Goal: Task Accomplishment & Management: Manage account settings

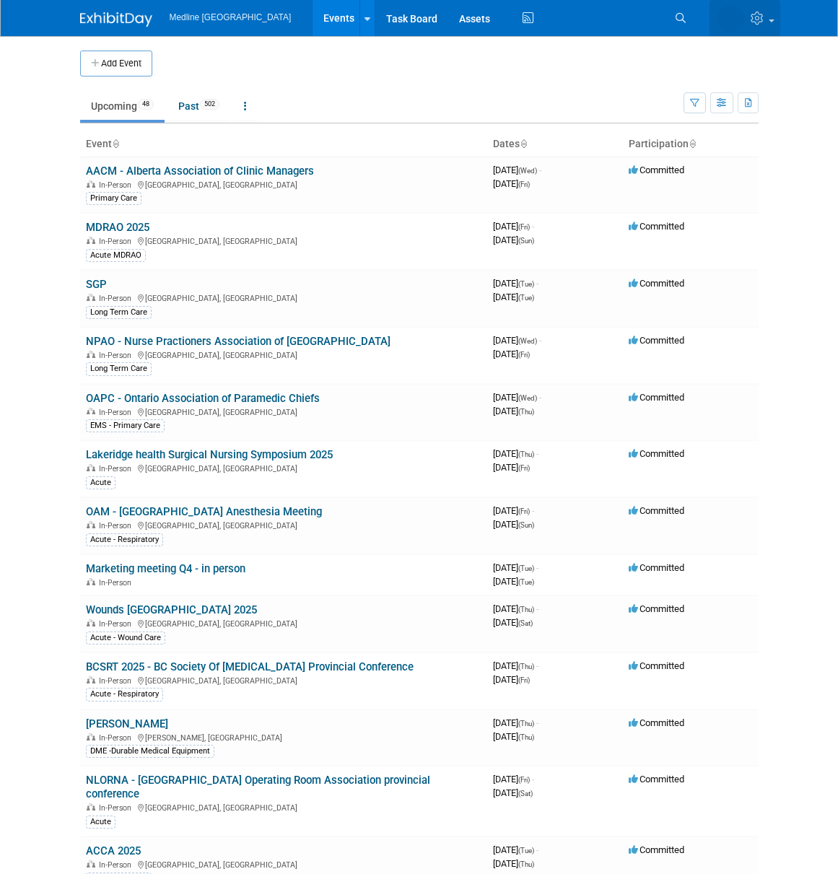
click at [756, 15] on icon at bounding box center [759, 18] width 17 height 13
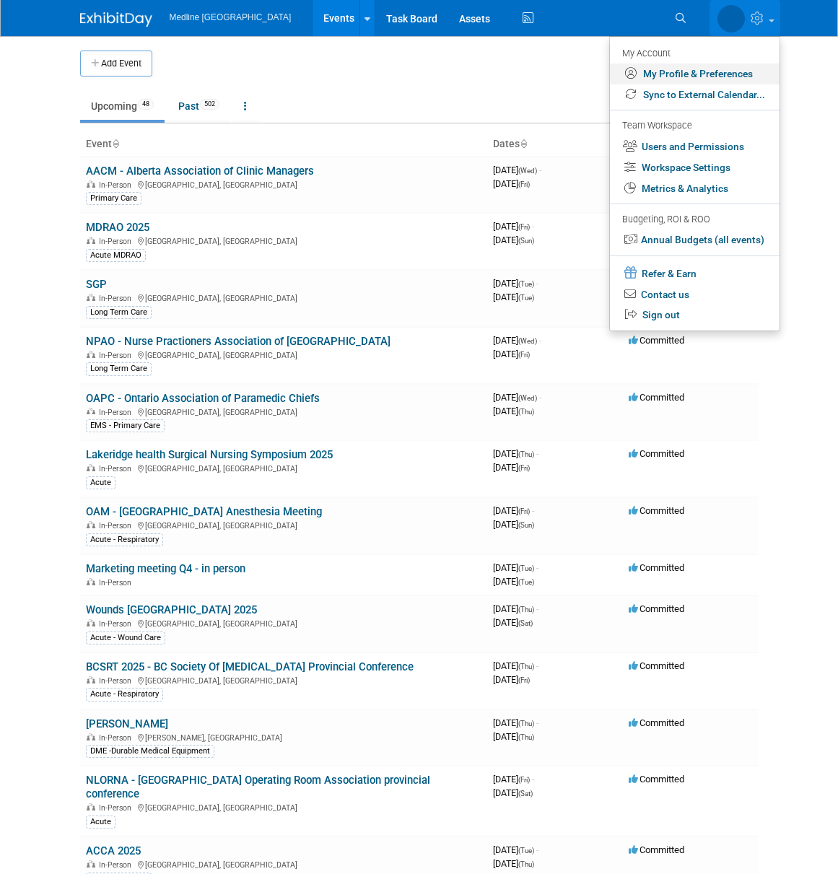
click at [707, 71] on link "My Profile & Preferences" at bounding box center [695, 74] width 170 height 21
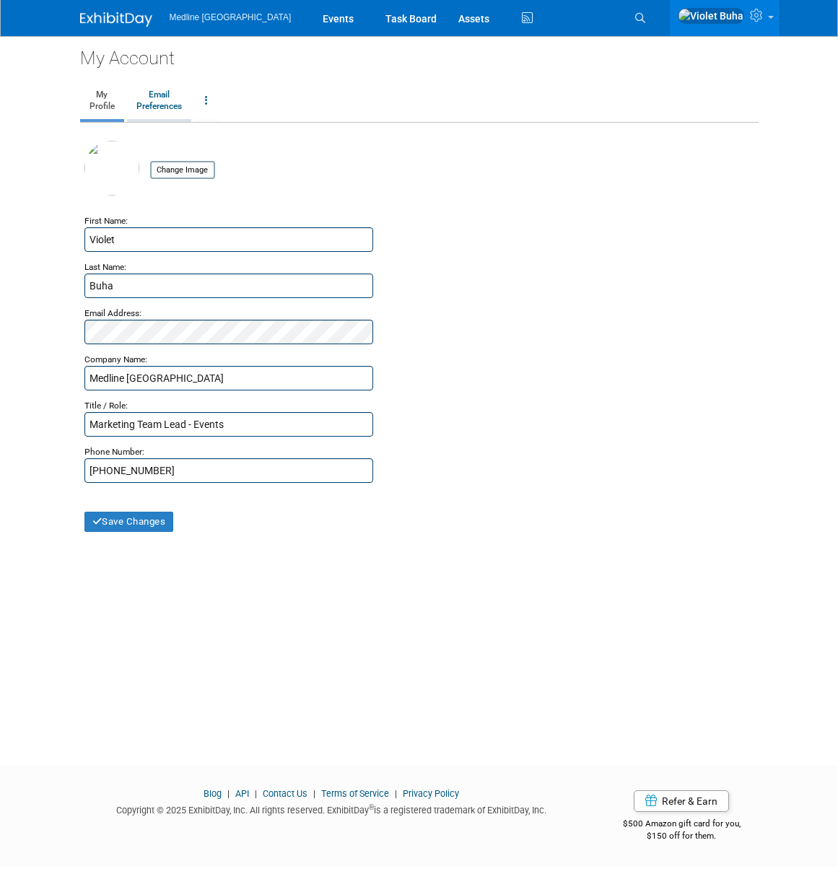
click at [157, 105] on link "Email Preferences" at bounding box center [159, 101] width 64 height 36
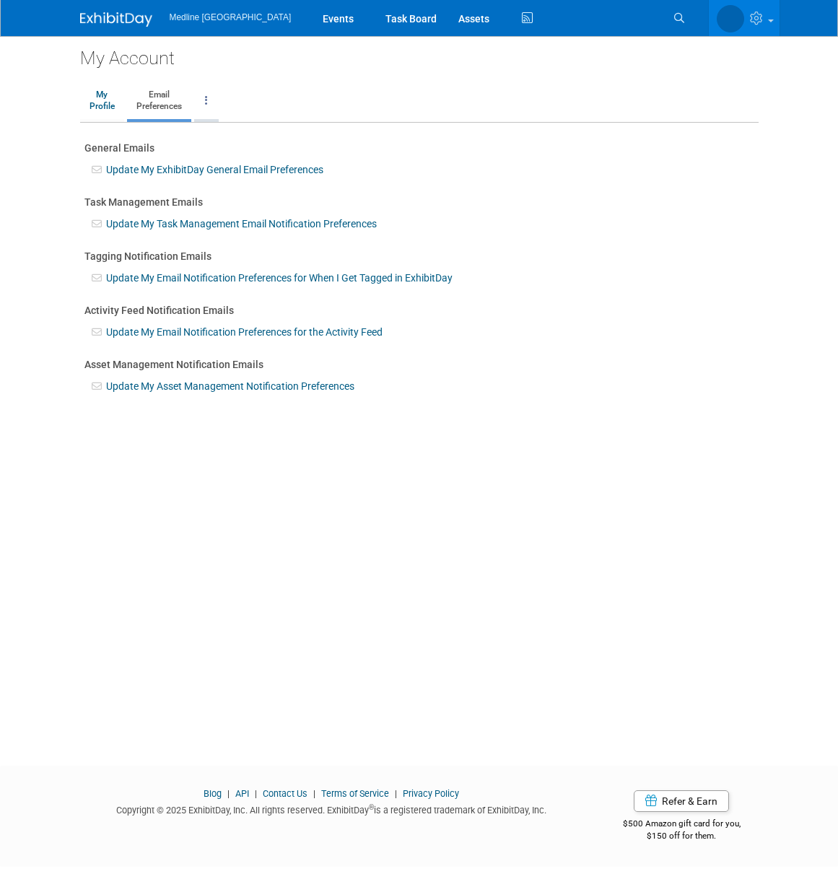
click at [211, 95] on link at bounding box center [206, 101] width 25 height 36
click at [245, 139] on link "Change Account Password" at bounding box center [264, 136] width 139 height 22
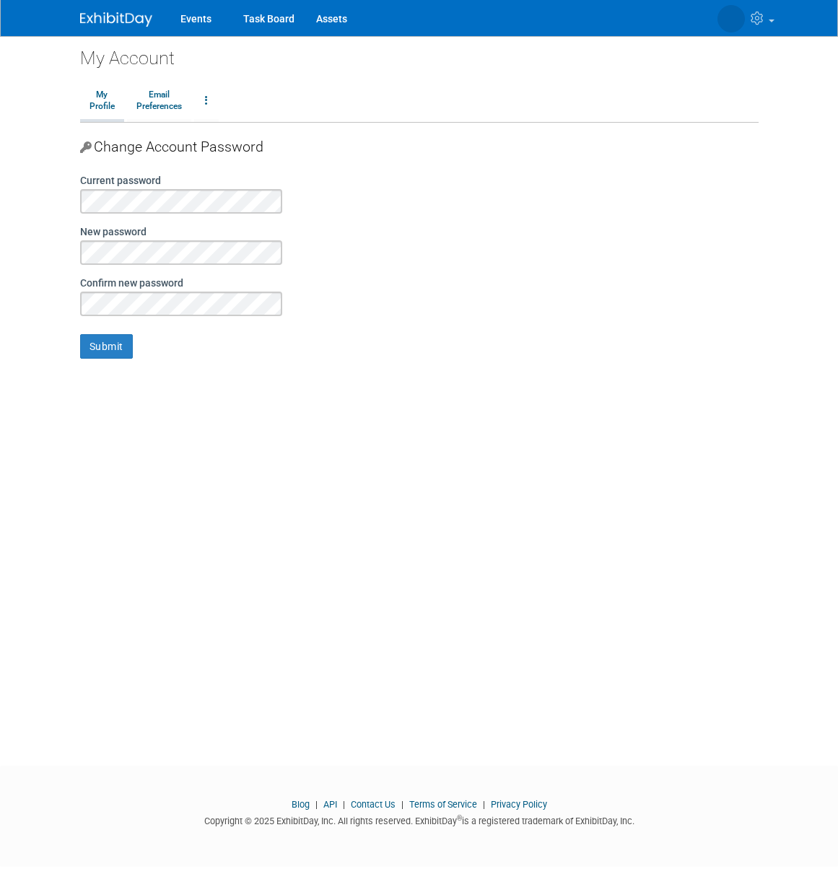
click at [108, 106] on link "My Profile" at bounding box center [102, 101] width 44 height 36
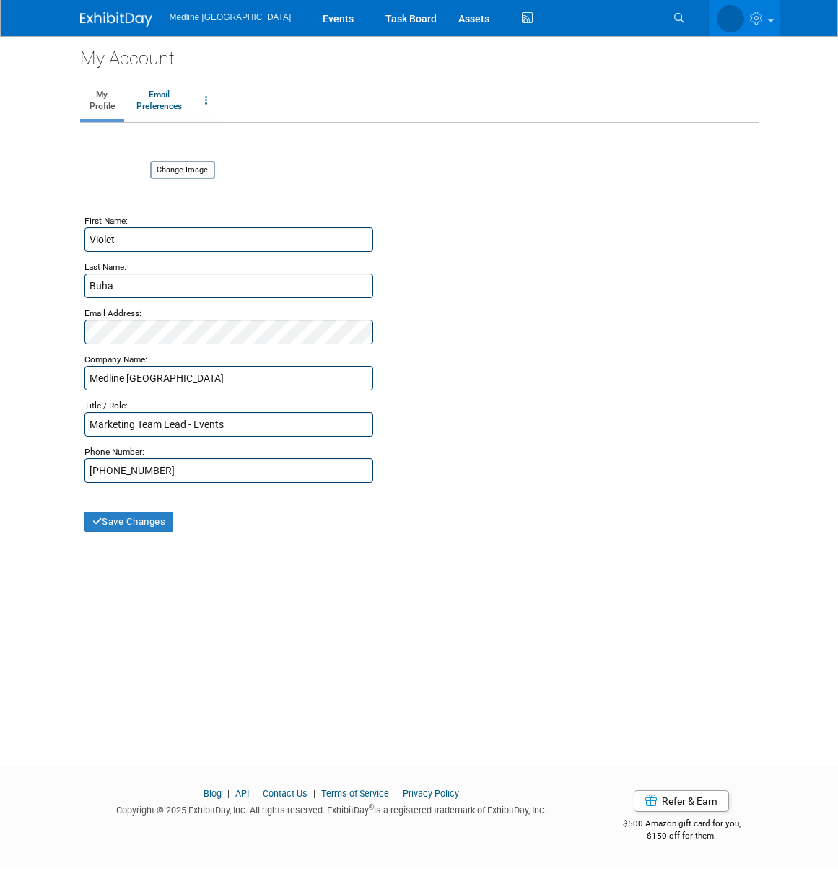
click at [762, 20] on icon at bounding box center [758, 18] width 17 height 13
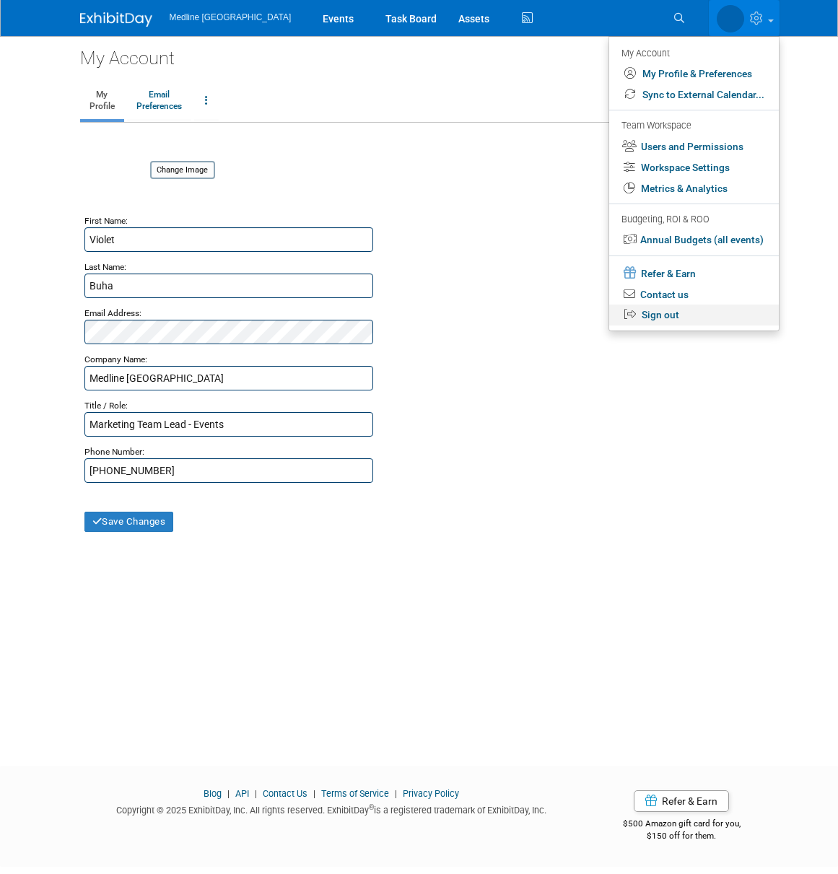
click at [668, 320] on link "Sign out" at bounding box center [694, 315] width 170 height 21
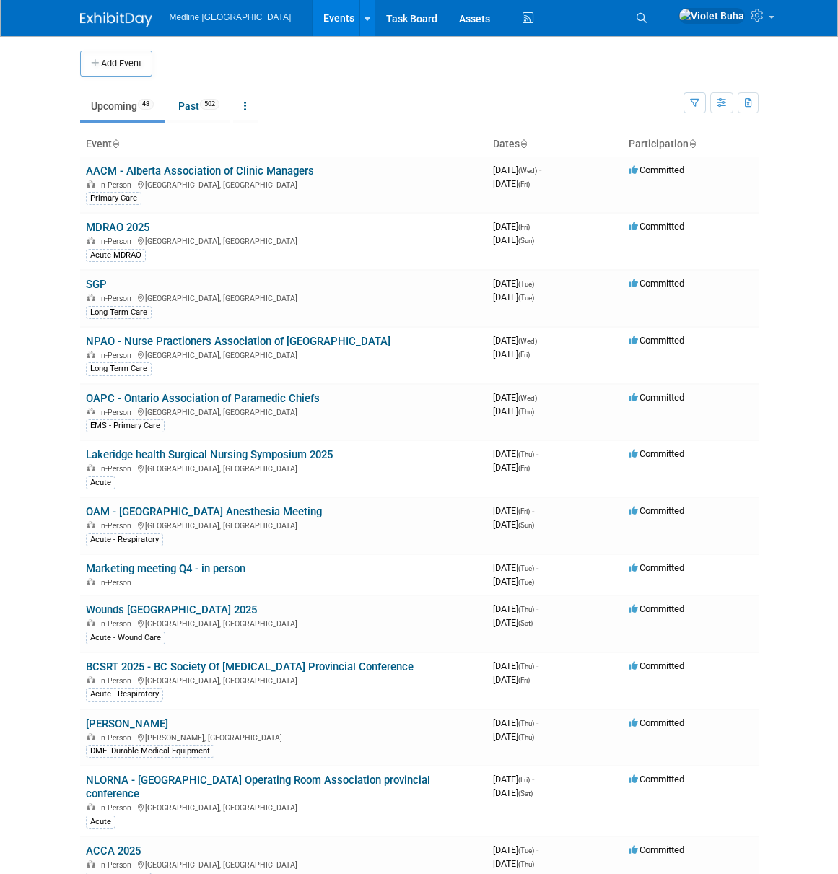
click at [808, 191] on body "Medline Canada Events Add Event Bulk Upload Events Shareable Event Boards Recen…" at bounding box center [419, 437] width 838 height 874
click at [116, 63] on button "Add Event" at bounding box center [116, 64] width 72 height 26
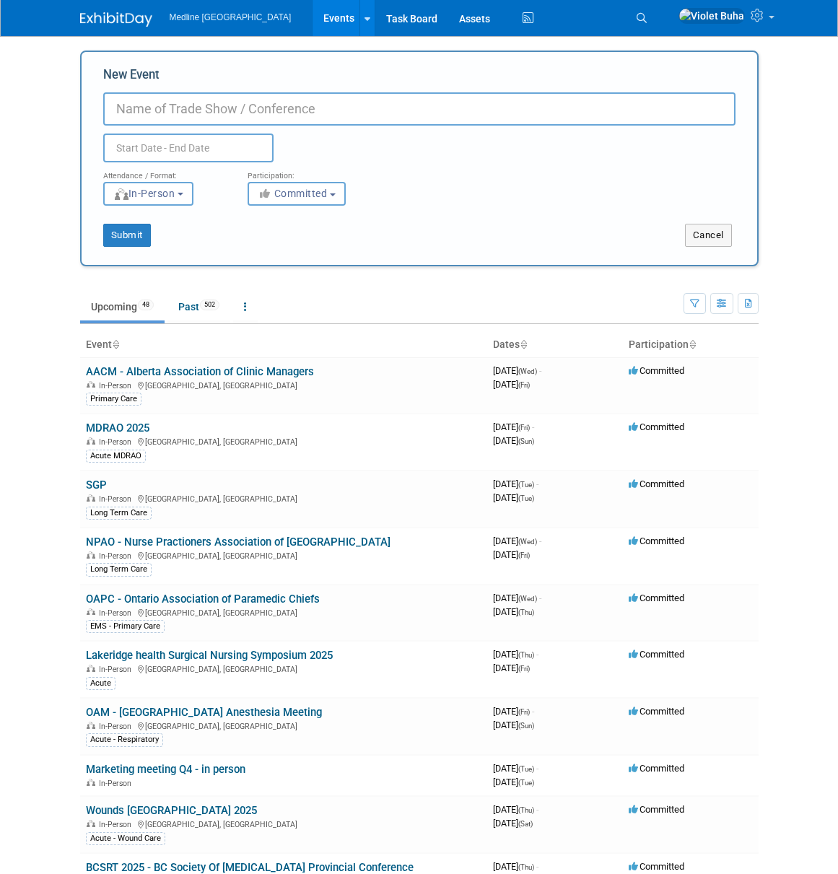
click at [297, 109] on input "New Event" at bounding box center [419, 108] width 632 height 33
paste input "Wound Care Beyond the Basics Conference"
type input "Wound Care Beyond the Basics Conference"
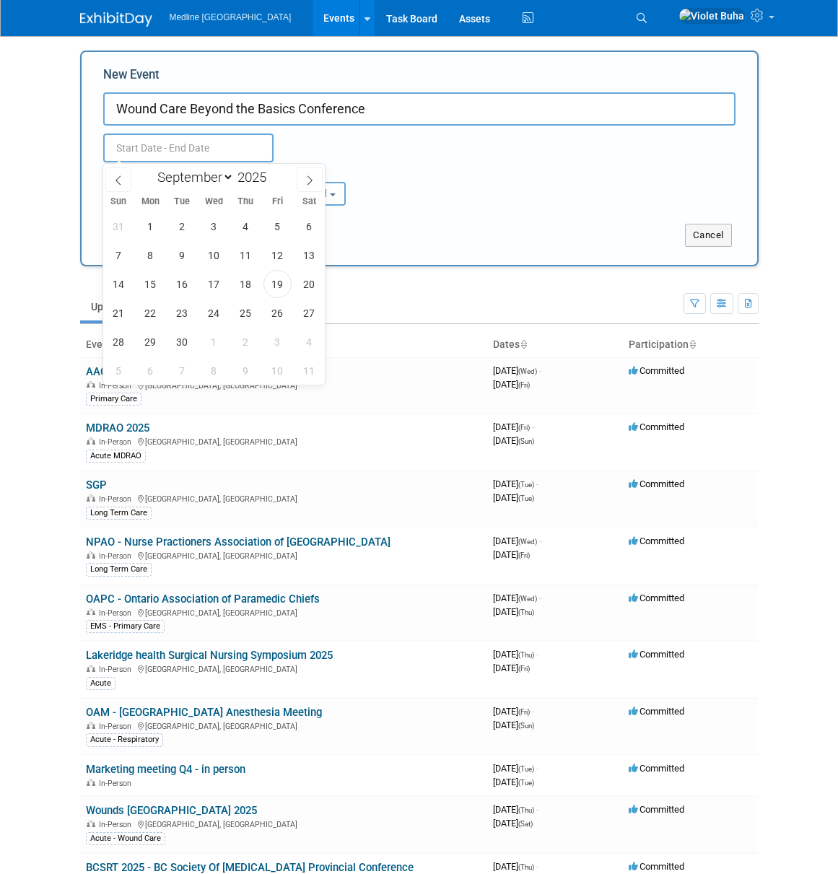
click at [211, 145] on input "text" at bounding box center [188, 148] width 170 height 29
click at [306, 180] on icon at bounding box center [310, 180] width 10 height 10
select select "11"
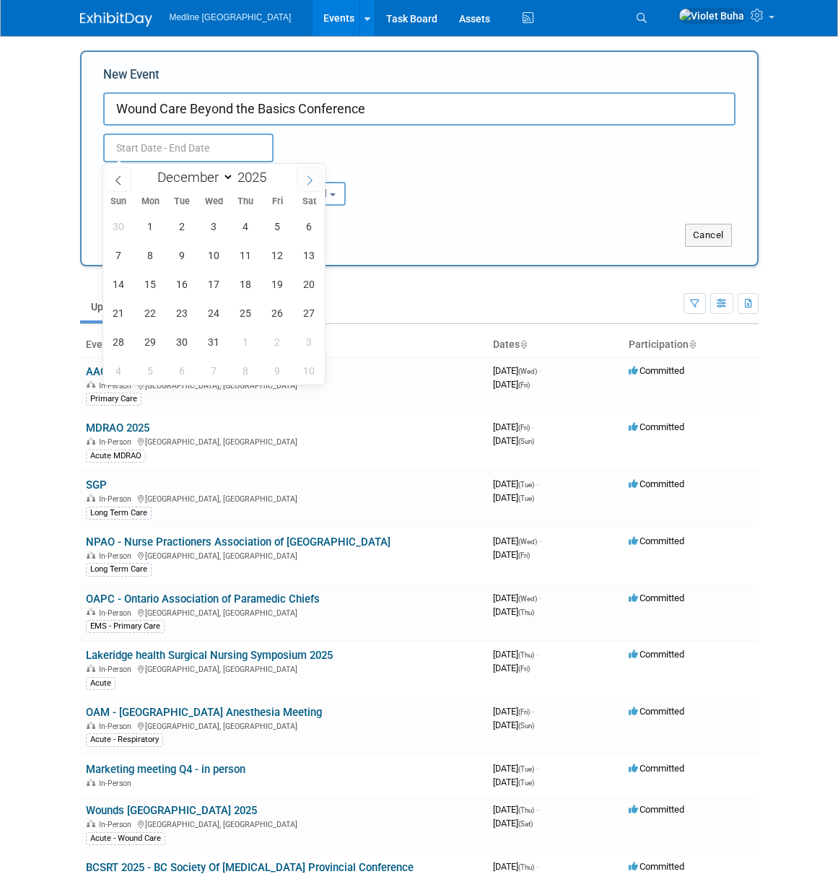
click at [306, 180] on icon at bounding box center [310, 180] width 10 height 10
type input "2026"
click at [306, 180] on icon at bounding box center [310, 180] width 10 height 10
select select "1"
click at [273, 314] on span "27" at bounding box center [277, 313] width 28 height 28
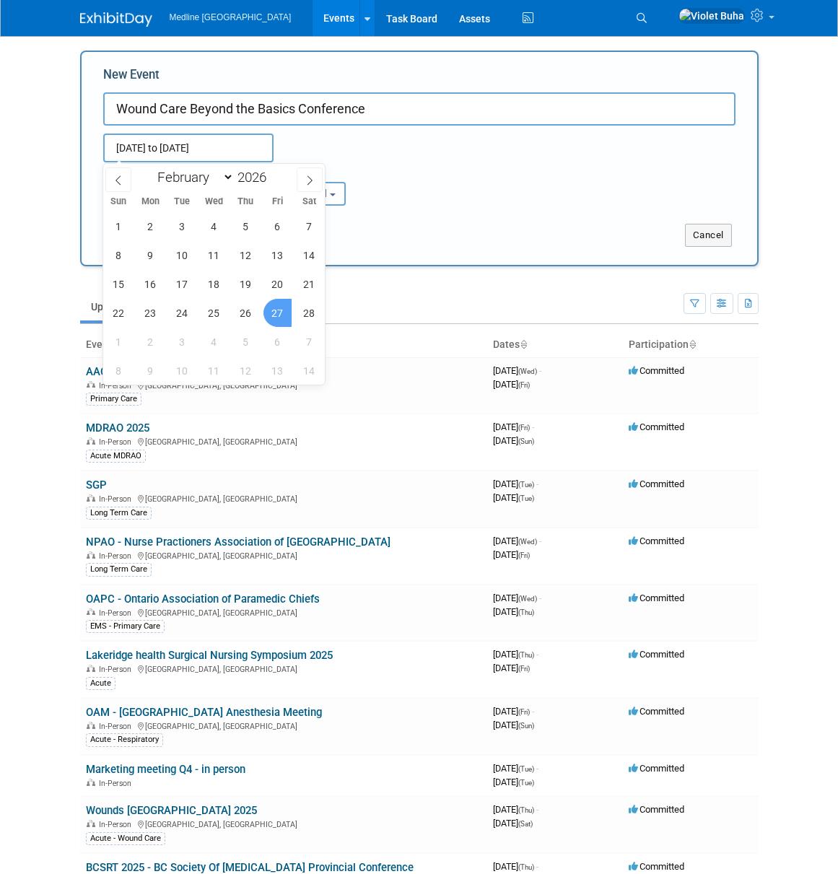
click at [276, 313] on span "27" at bounding box center [277, 313] width 28 height 28
type input "Feb 27, 2026 to Feb 27, 2026"
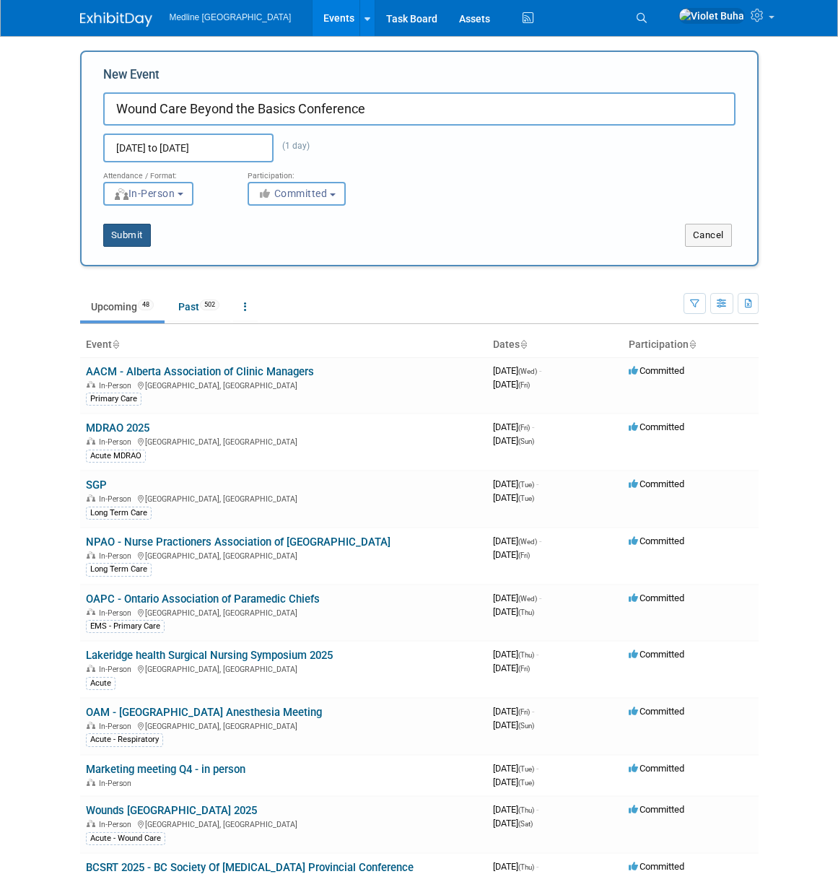
click at [121, 239] on button "Submit" at bounding box center [127, 235] width 48 height 23
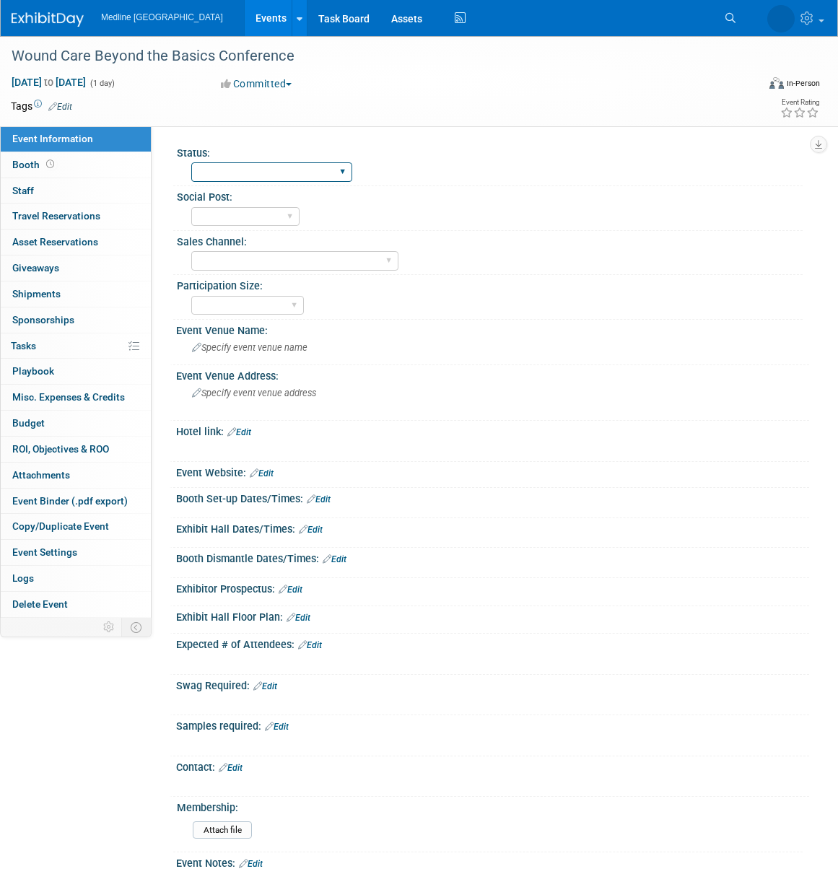
click at [265, 178] on select "Waiting for information In progress Need to order Samples/Swag Complete" at bounding box center [271, 171] width 161 height 19
select select "Waiting for information"
click at [191, 162] on select "Waiting for information In progress Need to order Samples/Swag Complete" at bounding box center [271, 171] width 161 height 19
click at [49, 188] on link "0 Staff 0" at bounding box center [76, 190] width 150 height 25
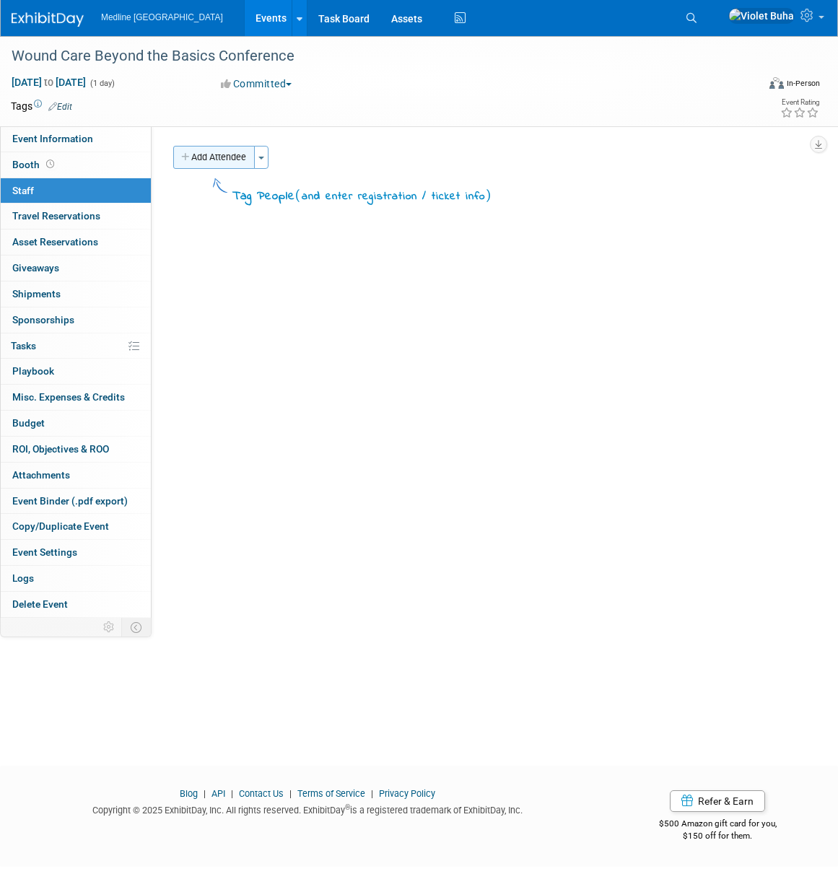
click at [243, 160] on button "Add Attendee" at bounding box center [214, 157] width 82 height 23
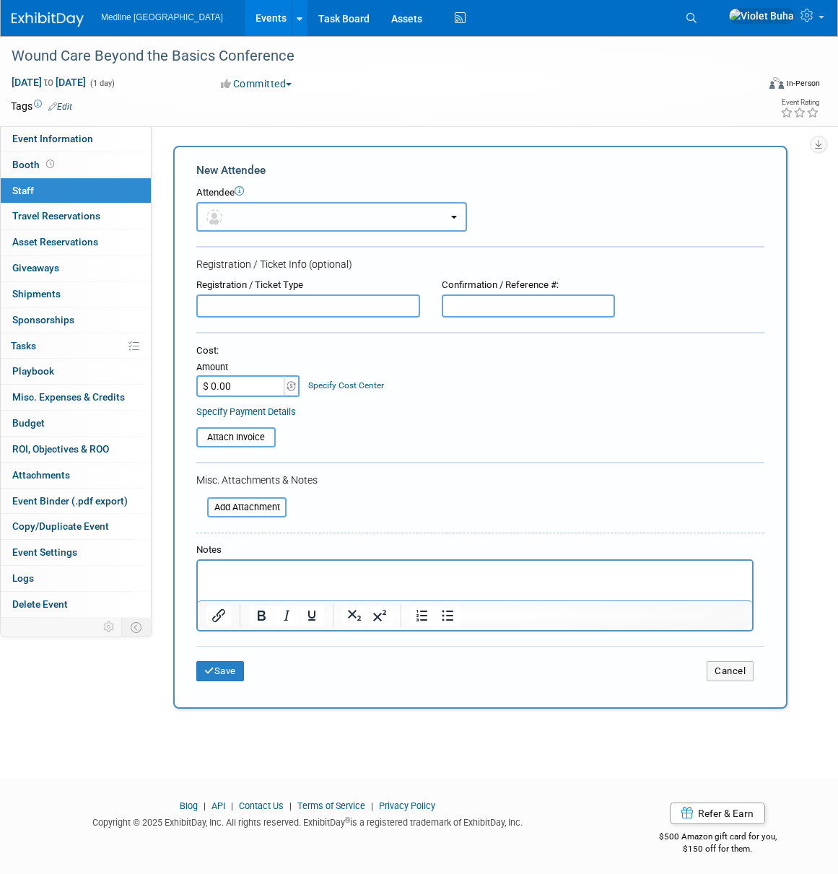
click at [253, 213] on button "button" at bounding box center [331, 217] width 271 height 30
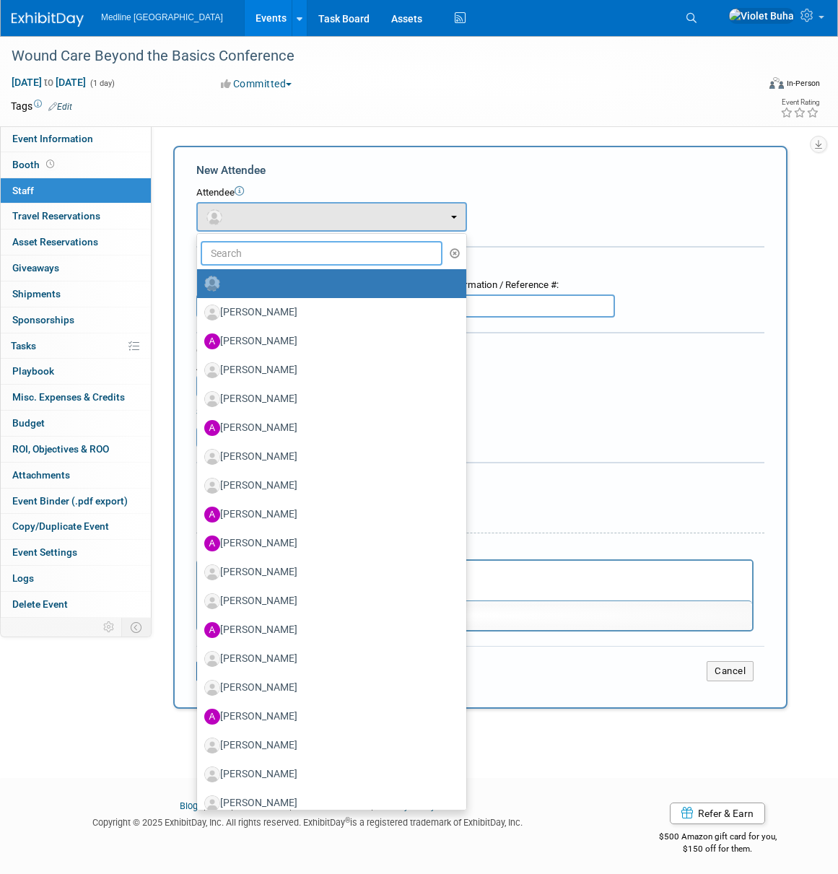
click at [244, 255] on input "text" at bounding box center [322, 253] width 242 height 25
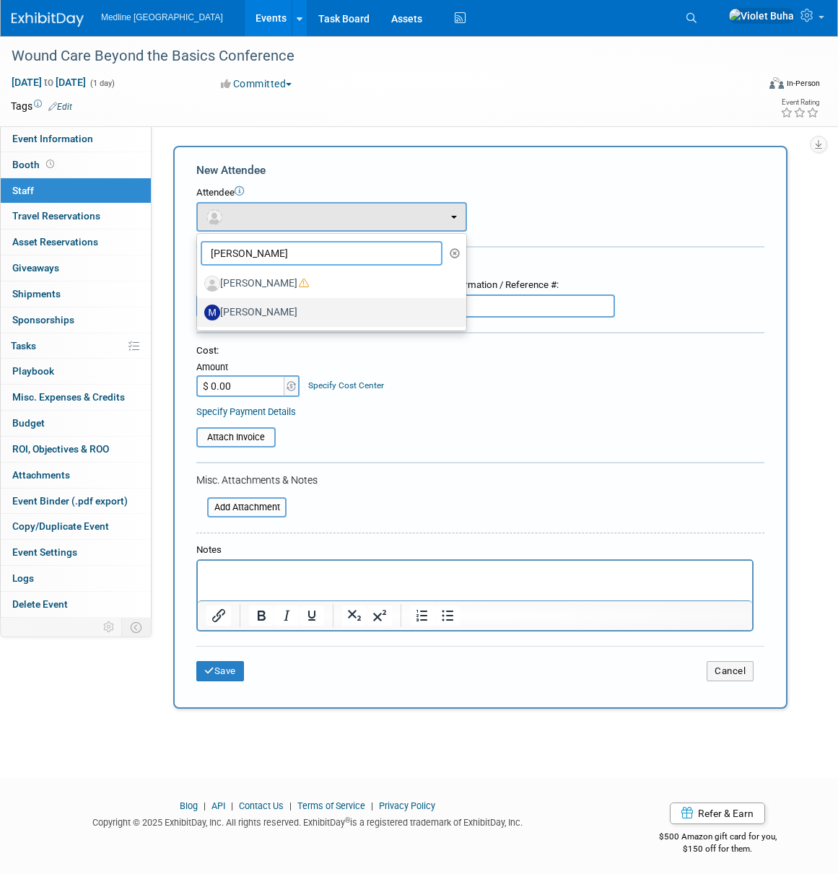
type input "mike"
click at [245, 310] on label "[PERSON_NAME]" at bounding box center [328, 312] width 248 height 23
click at [199, 310] on input "[PERSON_NAME]" at bounding box center [194, 310] width 9 height 9
select select "0961b965-dcab-47e0-87c6-1a539cd6c1ad"
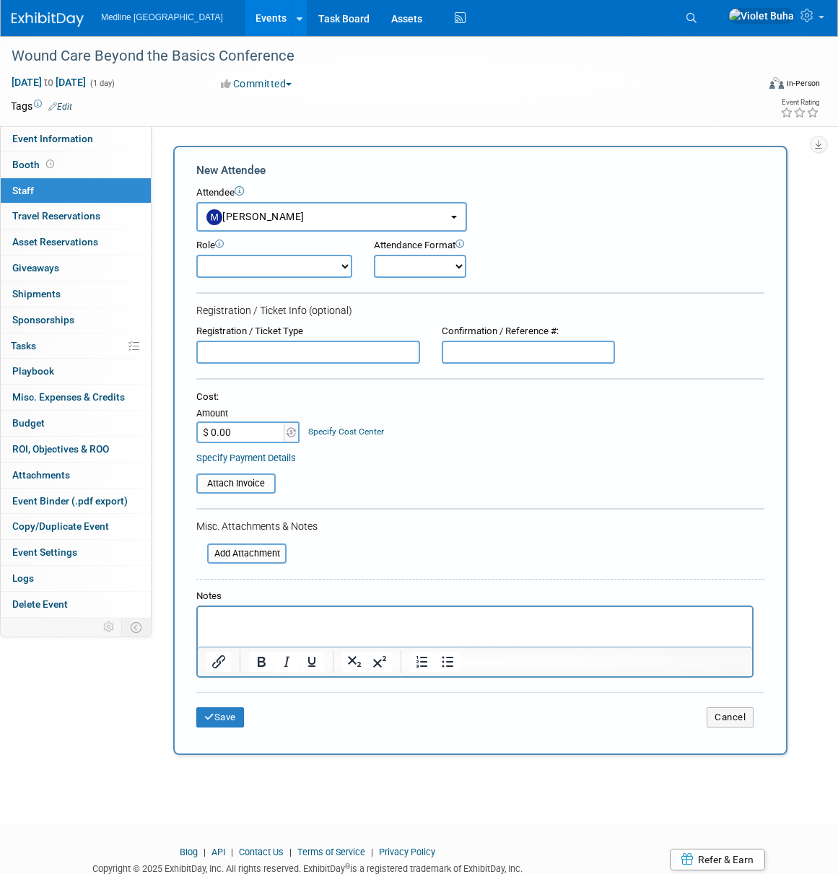
click at [347, 264] on select "Champion Clinical Demonstrator Host Marketing Planner Presenter" at bounding box center [274, 266] width 156 height 23
select select "4"
click at [196, 255] on select "Champion Clinical Demonstrator Host Marketing Planner Presenter" at bounding box center [274, 266] width 156 height 23
click at [452, 268] on select "Onsite Remote" at bounding box center [420, 266] width 92 height 23
select select "1"
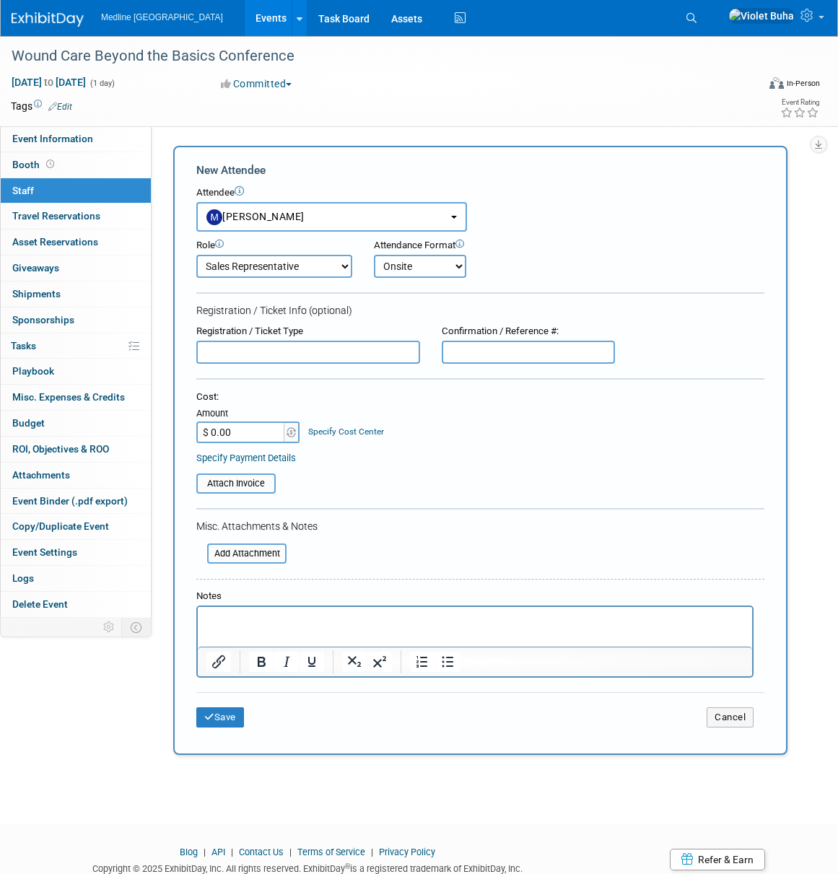
click at [374, 255] on select "Onsite Remote" at bounding box center [420, 266] width 92 height 23
drag, startPoint x: 221, startPoint y: 720, endPoint x: 248, endPoint y: 711, distance: 28.1
click at [221, 720] on button "Save" at bounding box center [220, 717] width 48 height 20
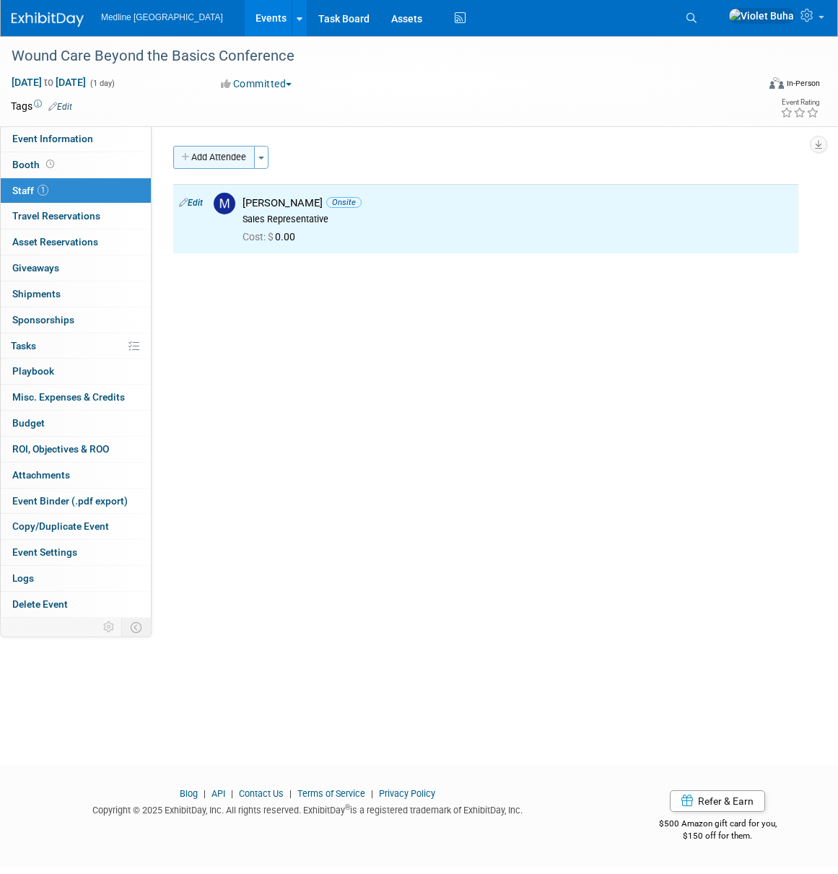
click at [244, 158] on button "Add Attendee" at bounding box center [214, 157] width 82 height 23
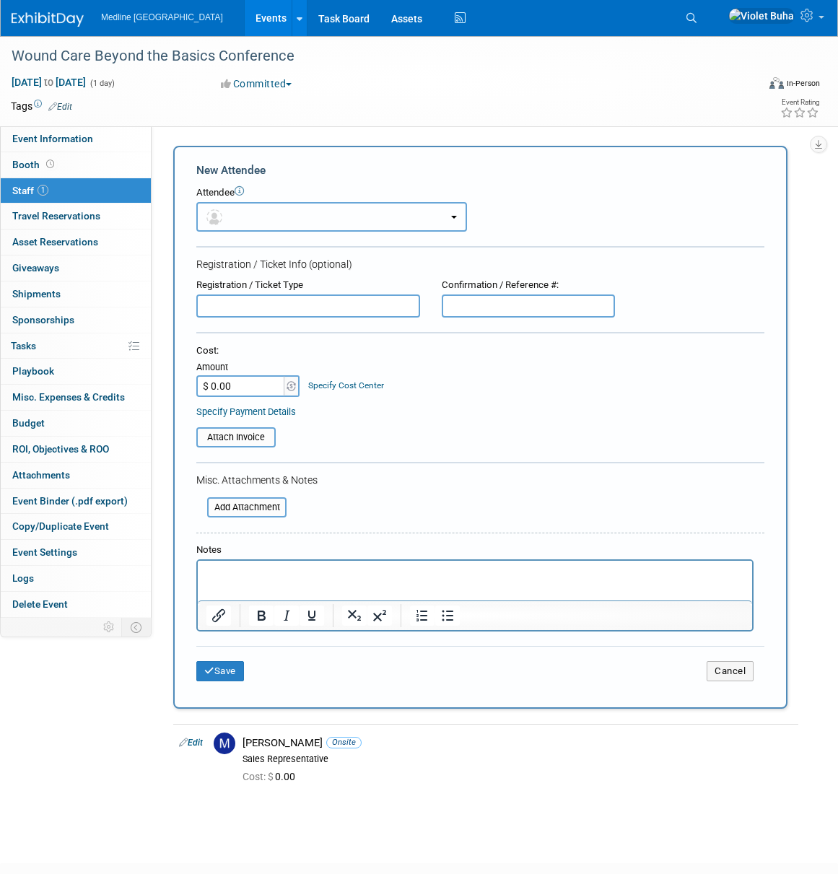
click at [251, 217] on button "button" at bounding box center [331, 217] width 271 height 30
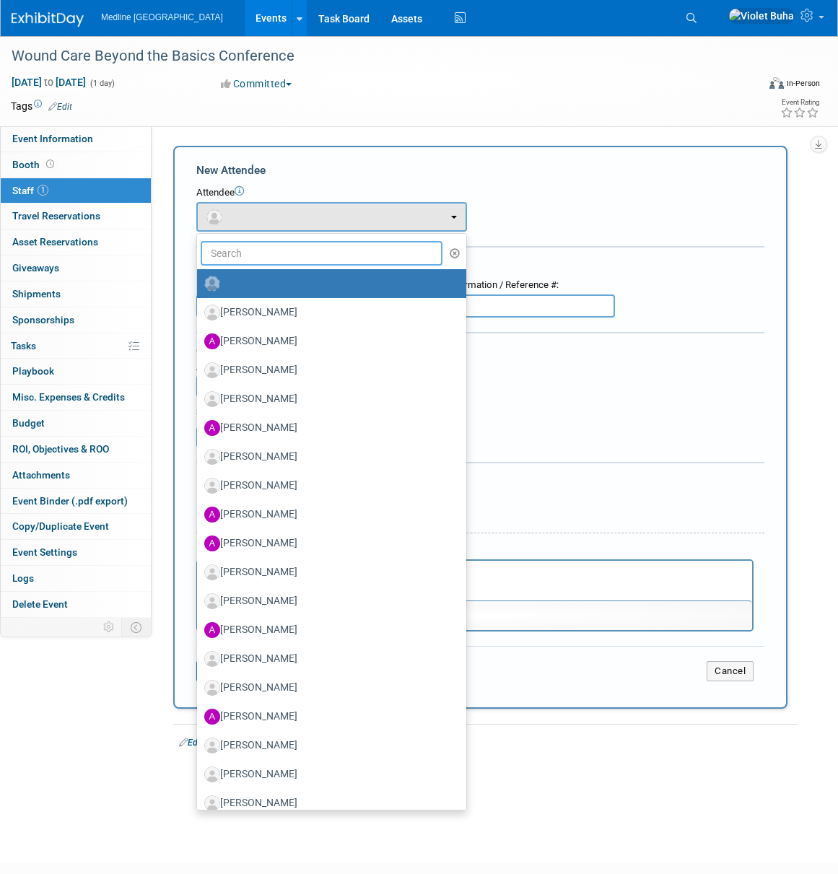
click at [252, 256] on input "text" at bounding box center [322, 253] width 242 height 25
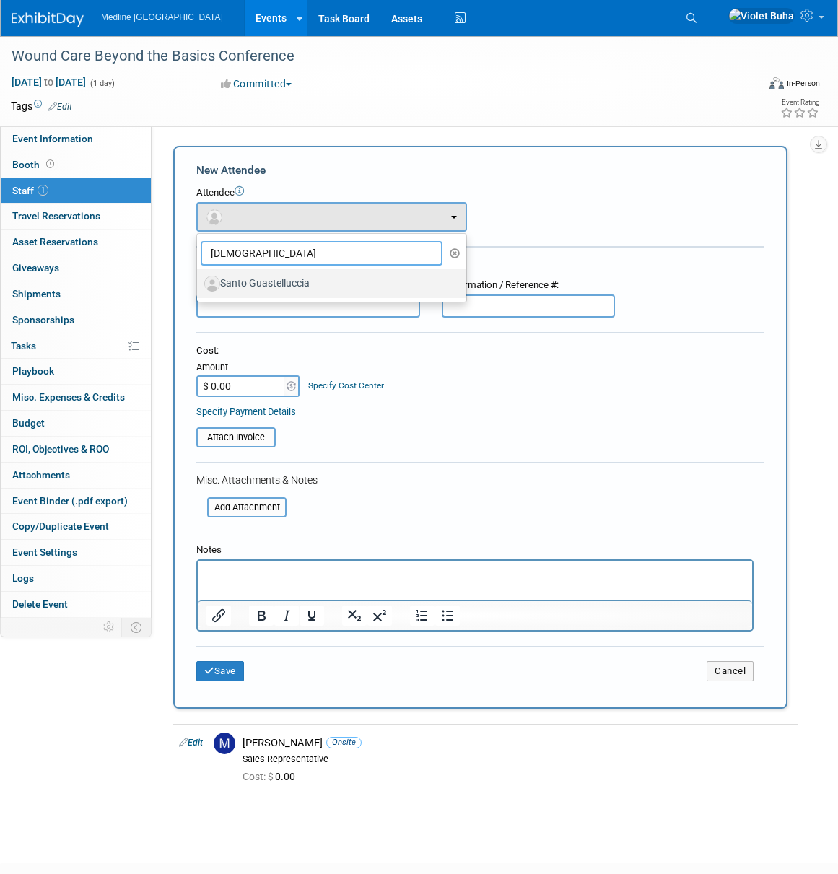
type input "santo"
click at [258, 287] on label "Santo Guastelluccia" at bounding box center [328, 283] width 248 height 23
click at [199, 287] on input "Santo Guastelluccia" at bounding box center [194, 281] width 9 height 9
select select "bb5add38-62c8-4ff1-a982-a0f32d07e485"
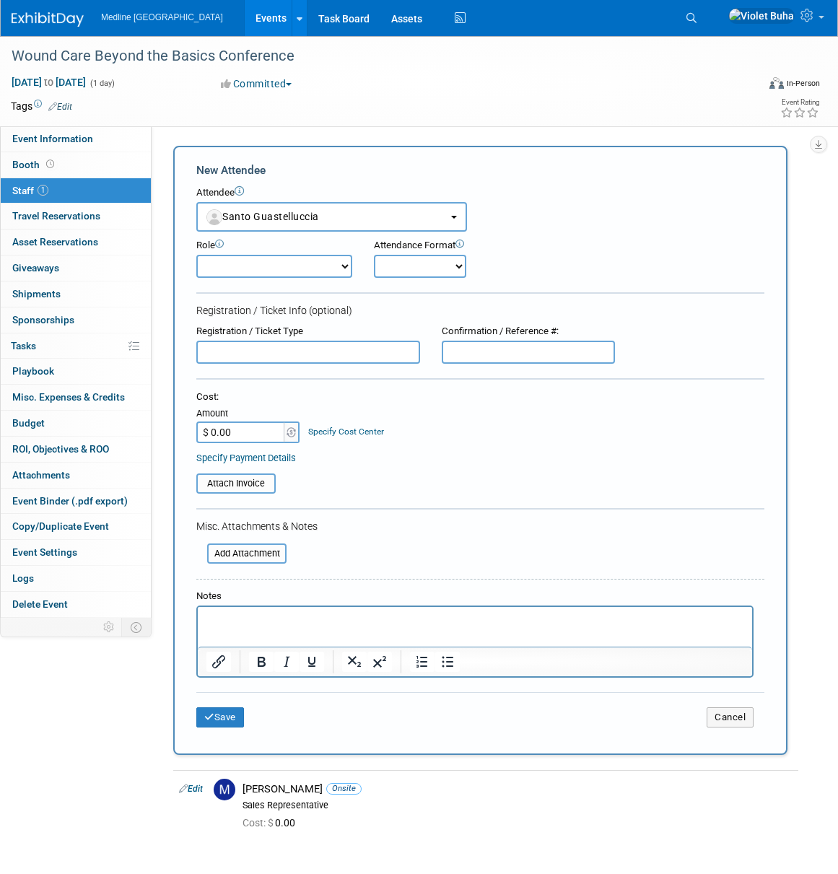
click at [293, 266] on select "Champion Clinical Demonstrator Host Marketing Planner Presenter" at bounding box center [274, 266] width 156 height 23
select select "4"
click at [196, 255] on select "Champion Clinical Demonstrator Host Marketing Planner Presenter" at bounding box center [274, 266] width 156 height 23
click at [451, 267] on select "Onsite Remote" at bounding box center [420, 266] width 92 height 23
select select "1"
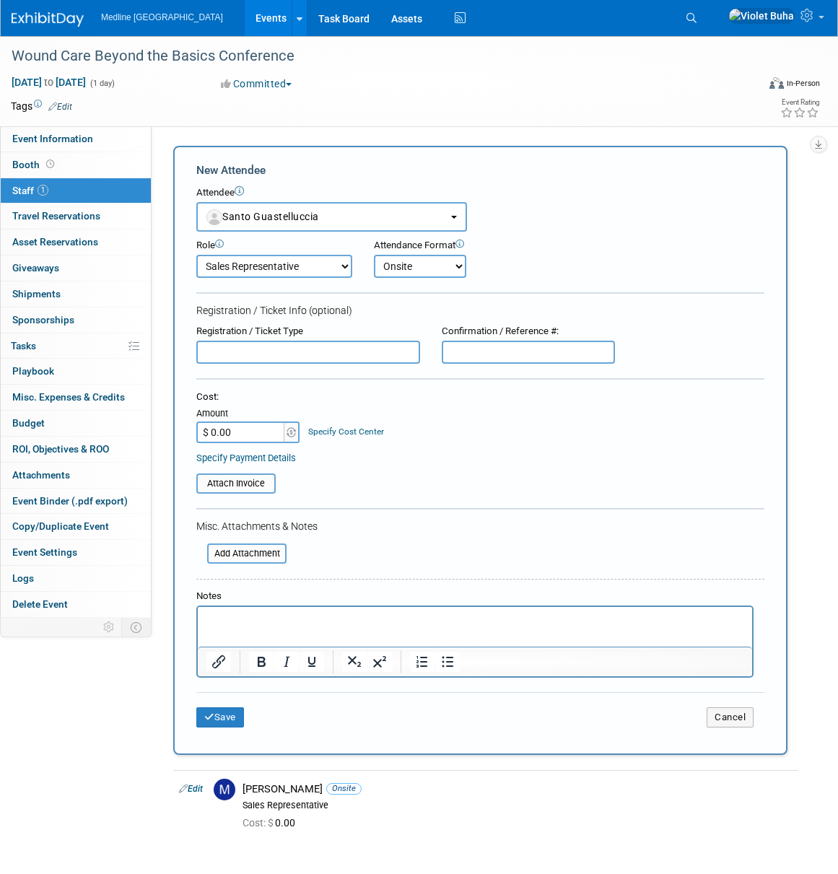
click at [374, 255] on select "Onsite Remote" at bounding box center [420, 266] width 92 height 23
click at [234, 715] on button "Save" at bounding box center [220, 717] width 48 height 20
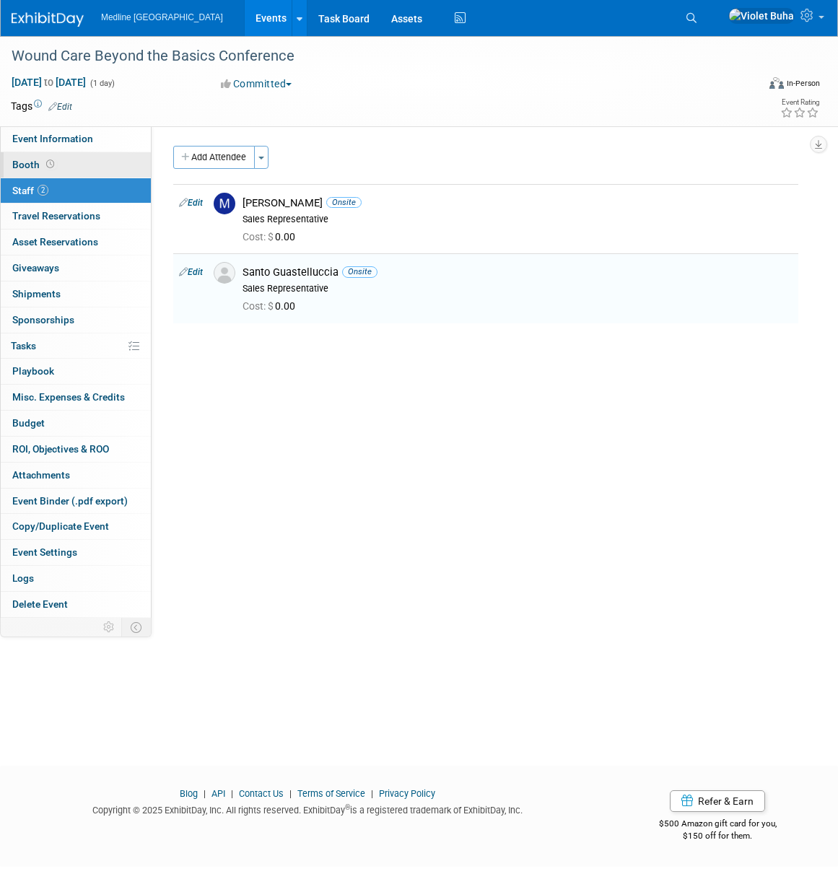
click at [92, 163] on link "Booth" at bounding box center [76, 164] width 150 height 25
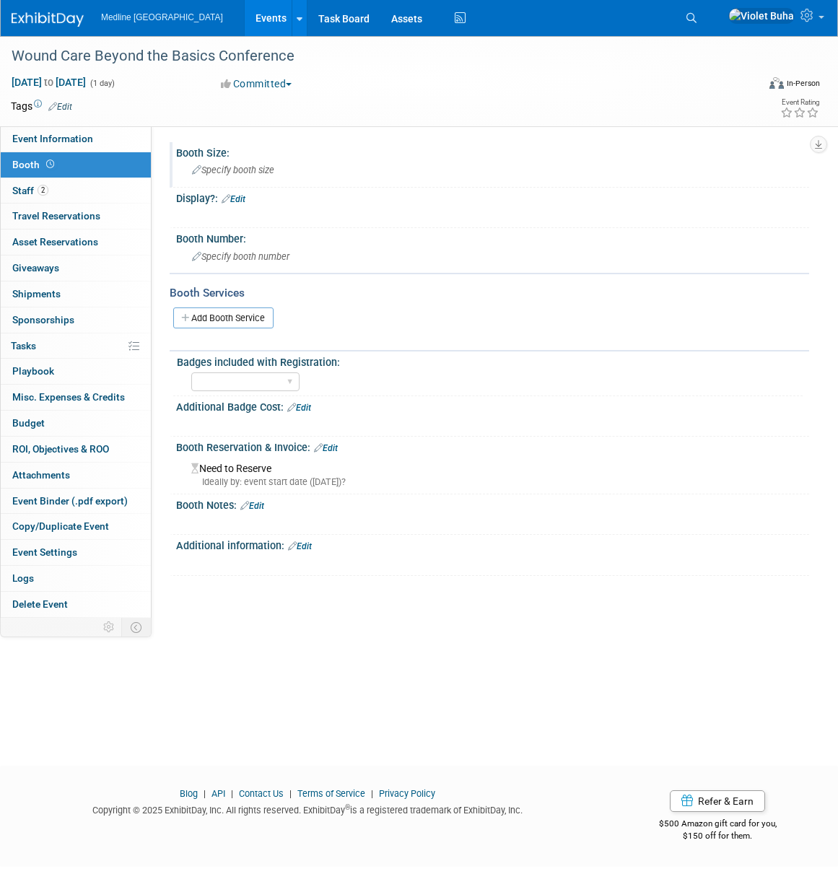
click at [266, 170] on span "Specify booth size" at bounding box center [233, 170] width 82 height 11
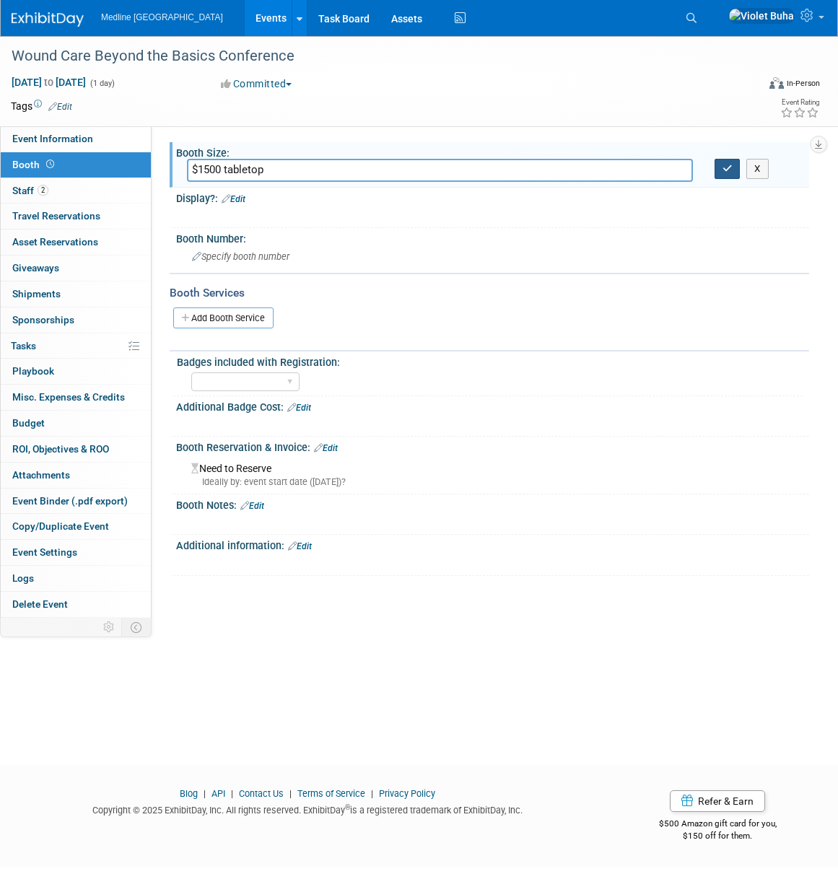
type input "$1500 tabletop"
click at [730, 167] on icon "button" at bounding box center [728, 168] width 10 height 9
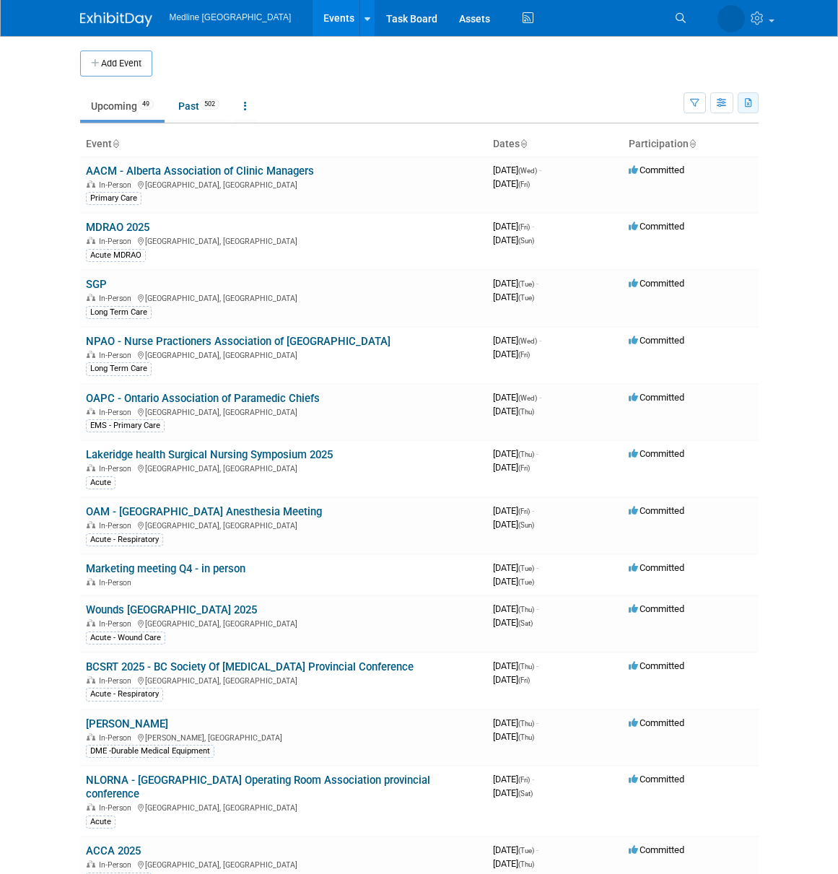
click at [749, 103] on icon "button" at bounding box center [749, 103] width 8 height 9
click at [631, 170] on link "Export All (551 Events)" at bounding box center [669, 171] width 157 height 20
click at [105, 21] on img at bounding box center [116, 19] width 72 height 14
click at [679, 15] on icon at bounding box center [681, 18] width 10 height 10
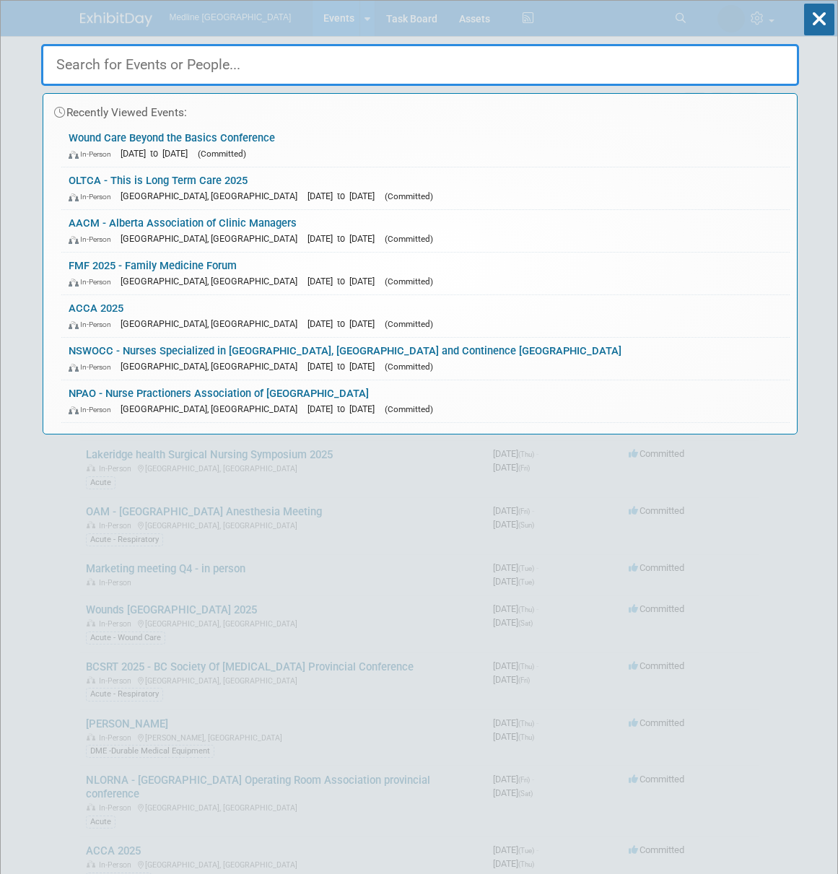
click at [339, 58] on input "text" at bounding box center [420, 65] width 758 height 42
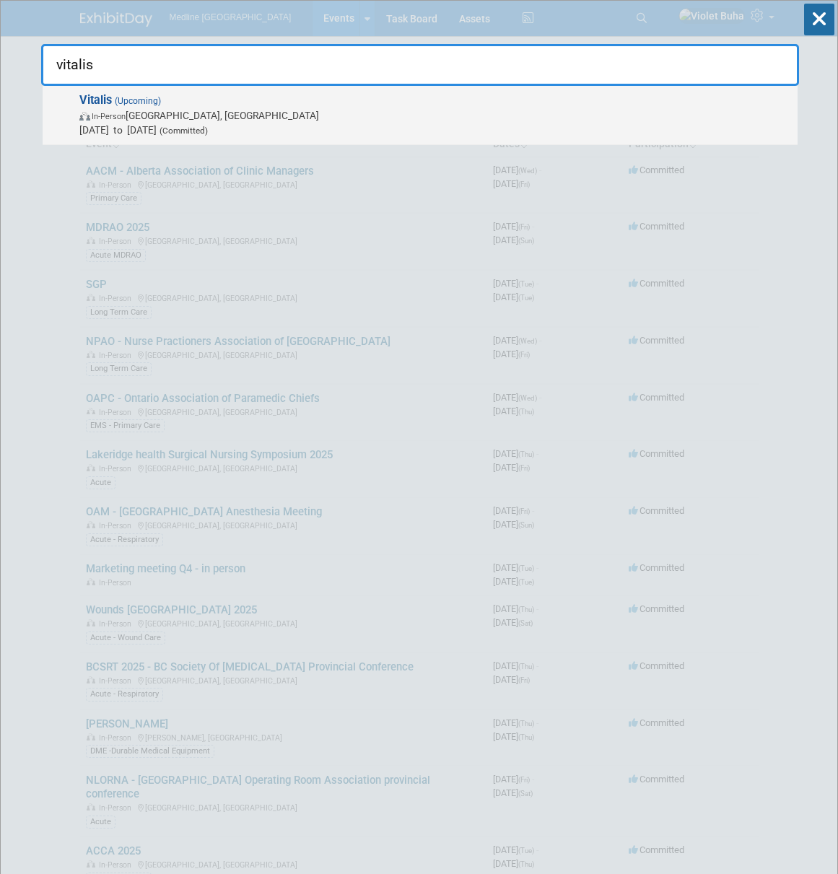
type input "vitalis"
click at [257, 110] on span "In-Person [GEOGRAPHIC_DATA], [GEOGRAPHIC_DATA]" at bounding box center [434, 115] width 711 height 14
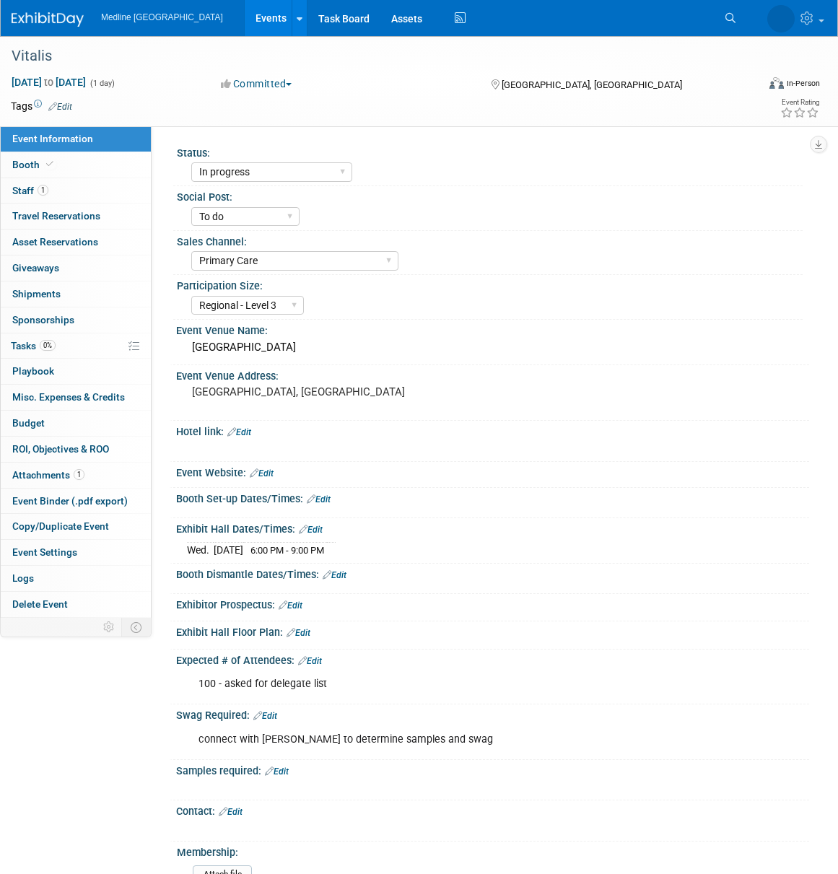
select select "In progress"
select select "To do"
select select "Primary Care"
select select "Regional - Level 3"
click at [90, 197] on link "1 Staff 1" at bounding box center [76, 190] width 150 height 25
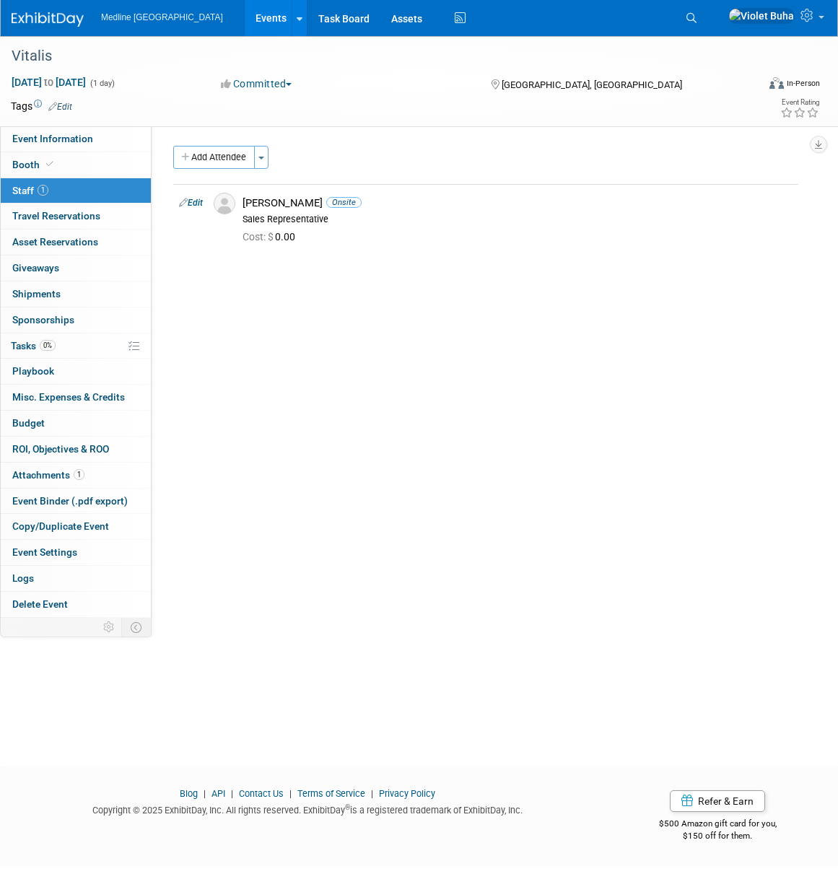
click at [68, 105] on link "Edit" at bounding box center [60, 107] width 24 height 10
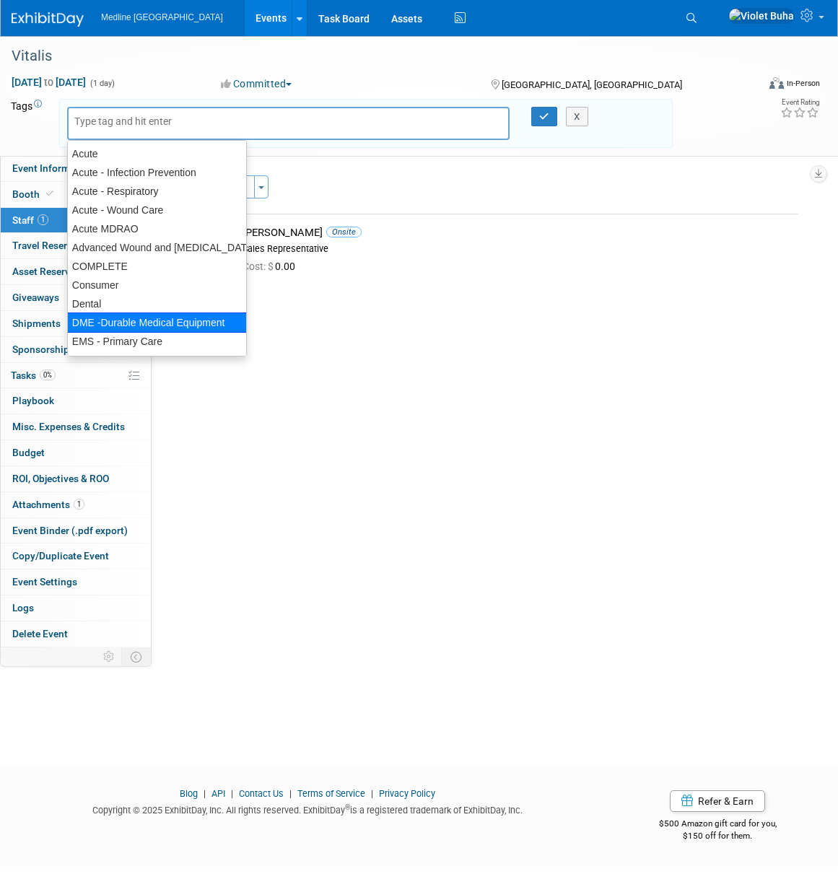
scroll to position [299, 0]
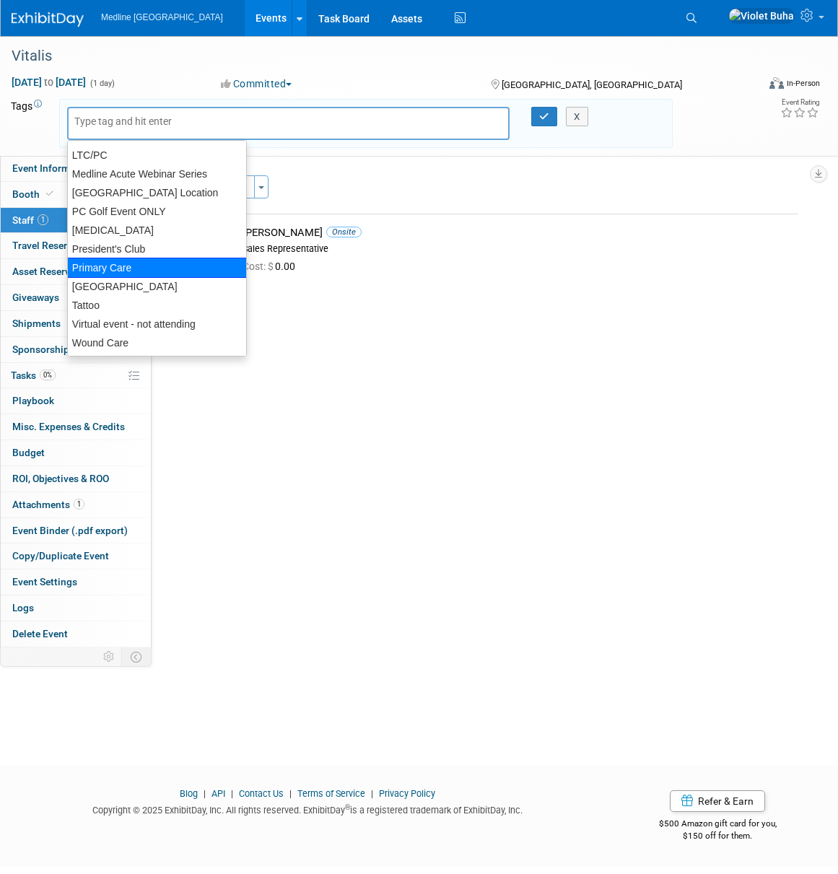
click at [149, 270] on div "Primary Care" at bounding box center [157, 268] width 180 height 20
type input "Primary Care"
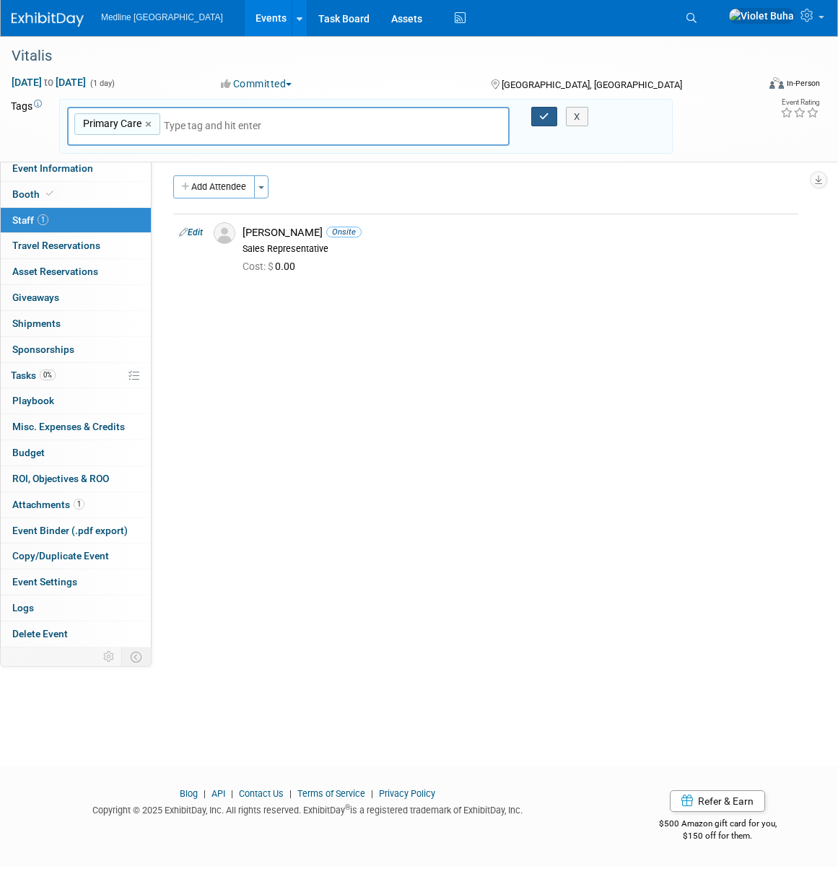
click at [548, 115] on icon "button" at bounding box center [544, 116] width 10 height 9
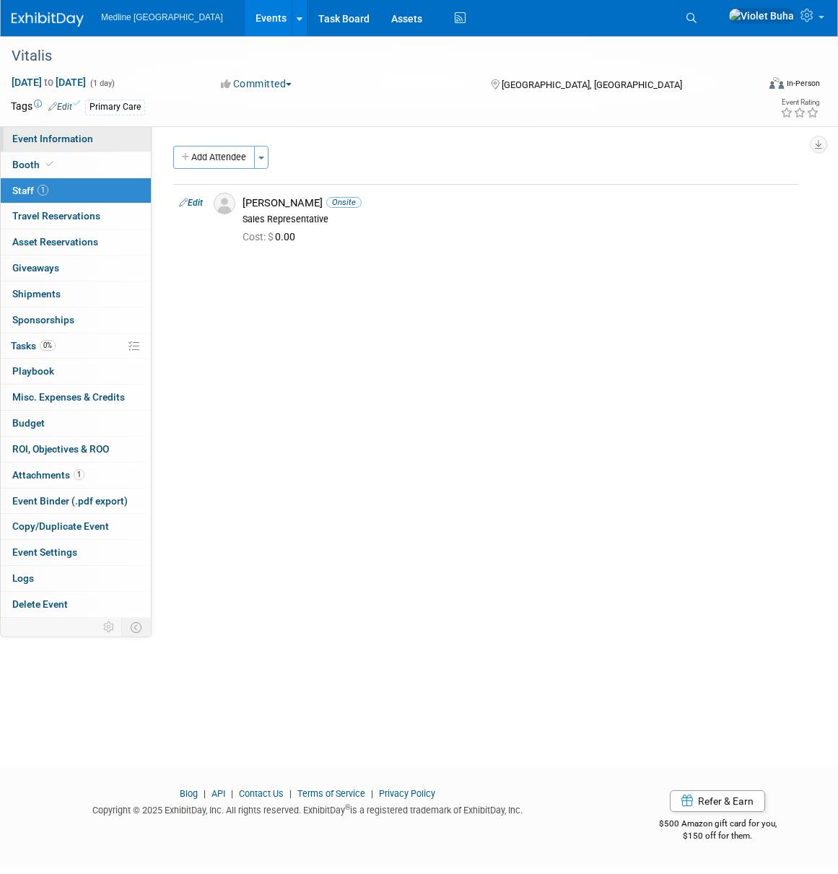
click at [113, 145] on link "Event Information" at bounding box center [76, 138] width 150 height 25
select select "In progress"
select select "To do"
select select "Primary Care"
select select "Regional - Level 3"
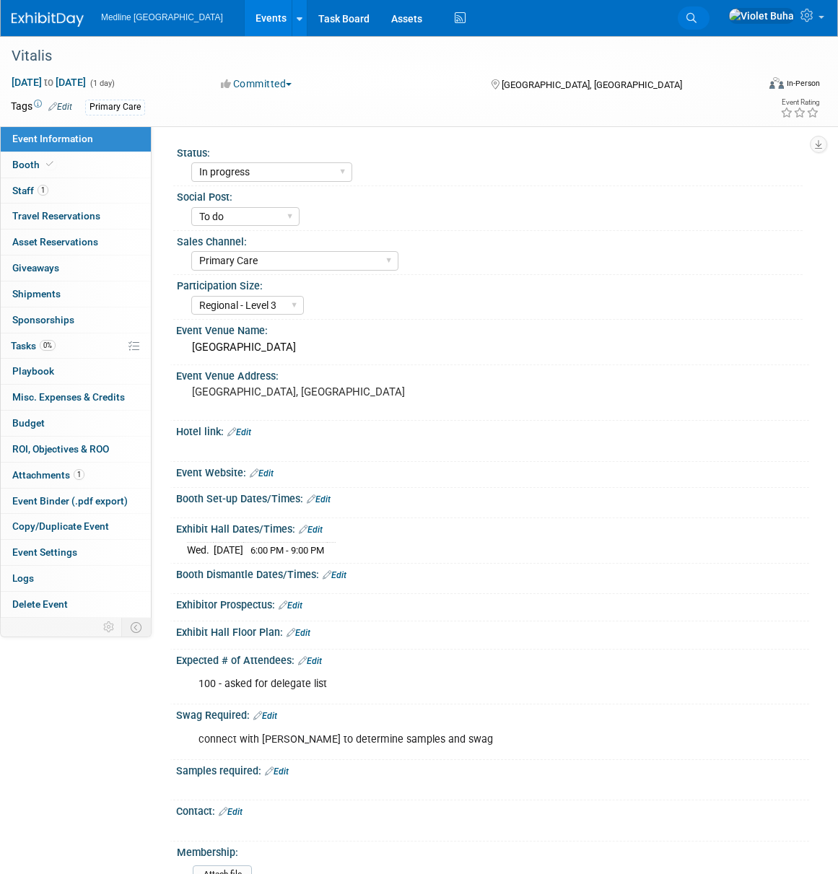
click at [697, 19] on icon at bounding box center [692, 18] width 10 height 10
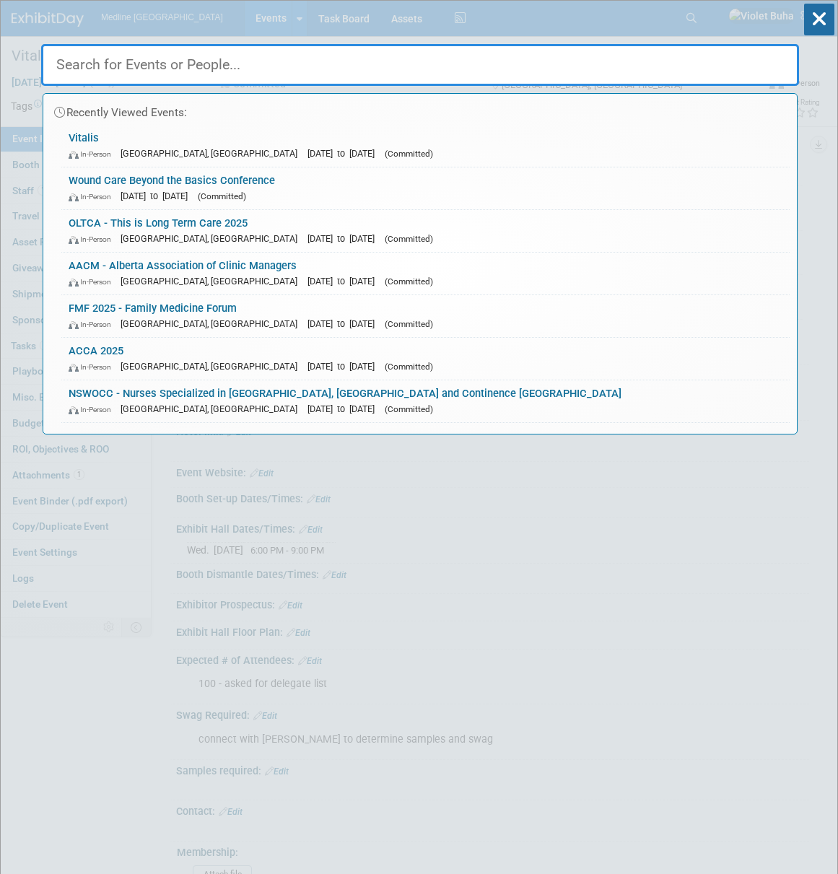
click at [236, 53] on input "text" at bounding box center [420, 65] width 758 height 42
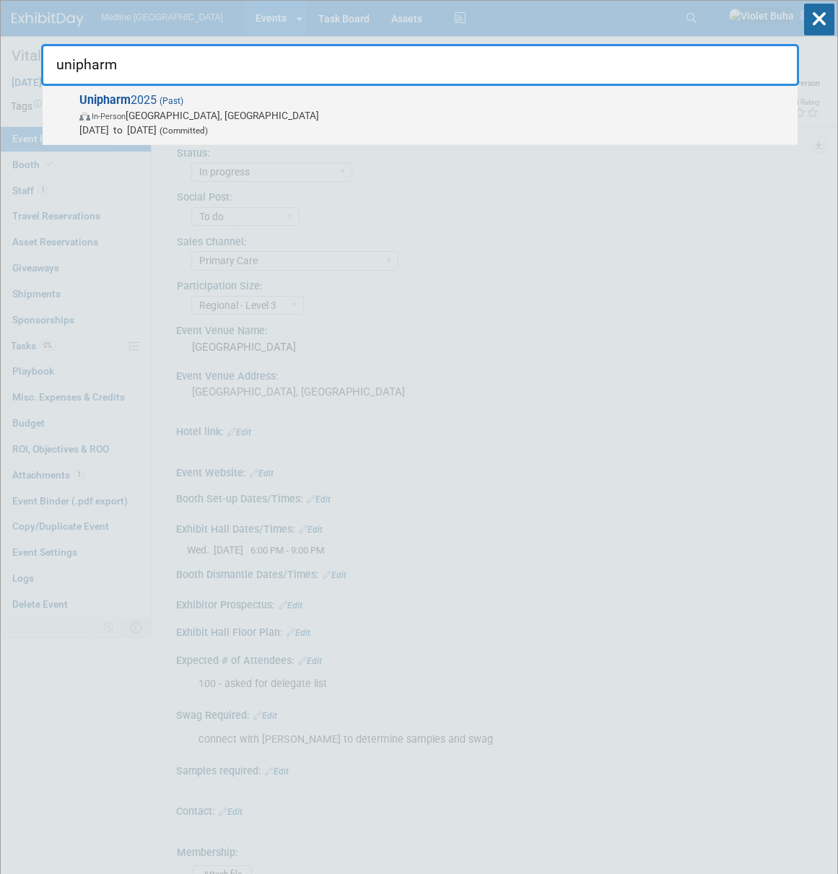
type input "unipharm"
click at [149, 115] on span "In-Person Vancouver, Canada" at bounding box center [434, 115] width 711 height 14
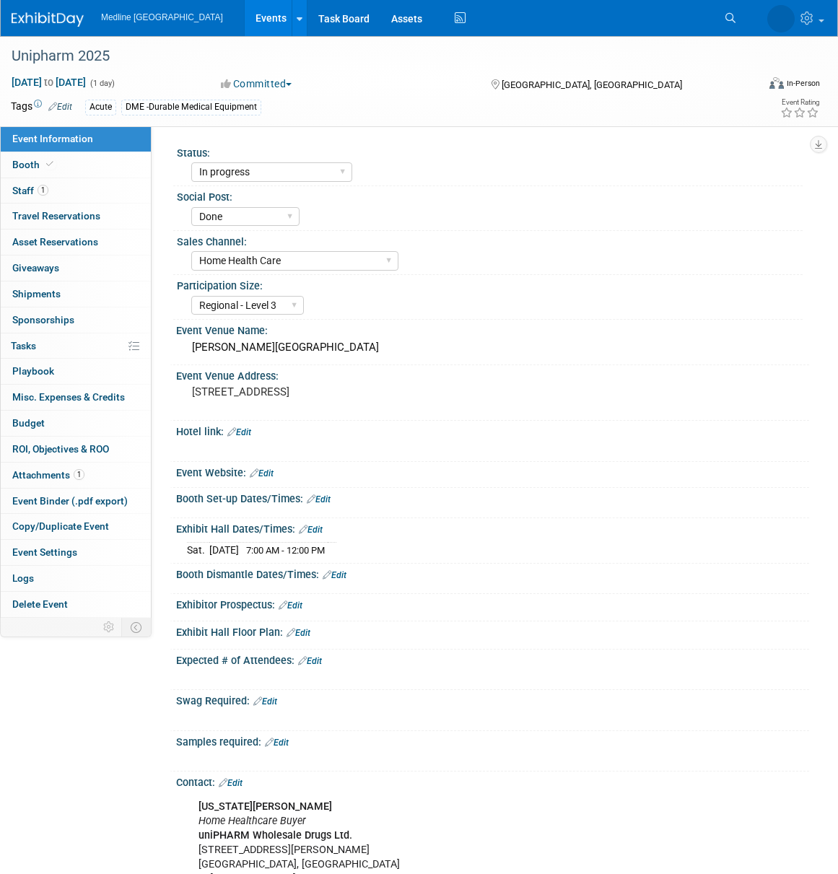
select select "In progress"
select select "Done"
select select "Home Health Care"
select select "Regional - Level 3"
click at [110, 198] on link "1 Staff 1" at bounding box center [76, 190] width 150 height 25
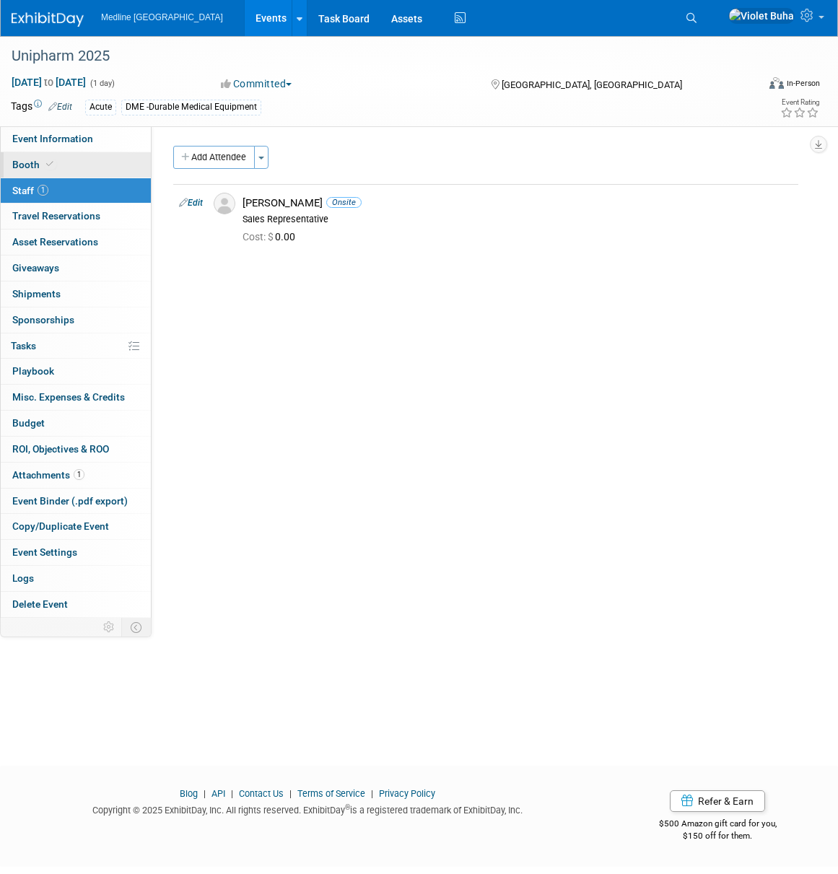
click at [77, 168] on link "Booth" at bounding box center [76, 164] width 150 height 25
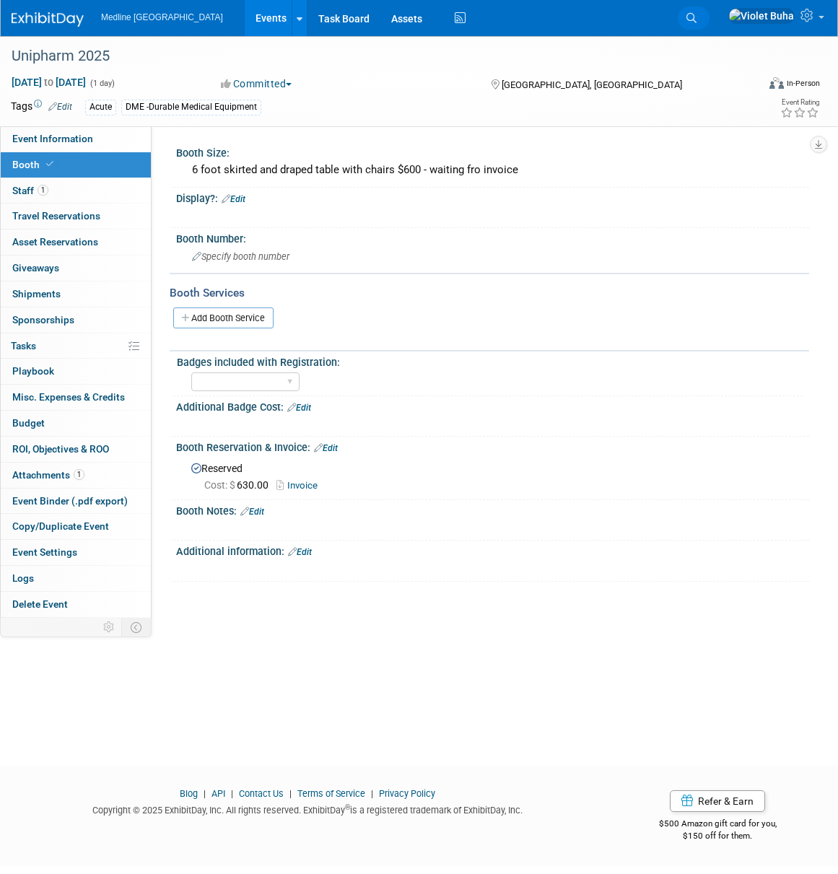
click at [697, 17] on icon at bounding box center [692, 18] width 10 height 10
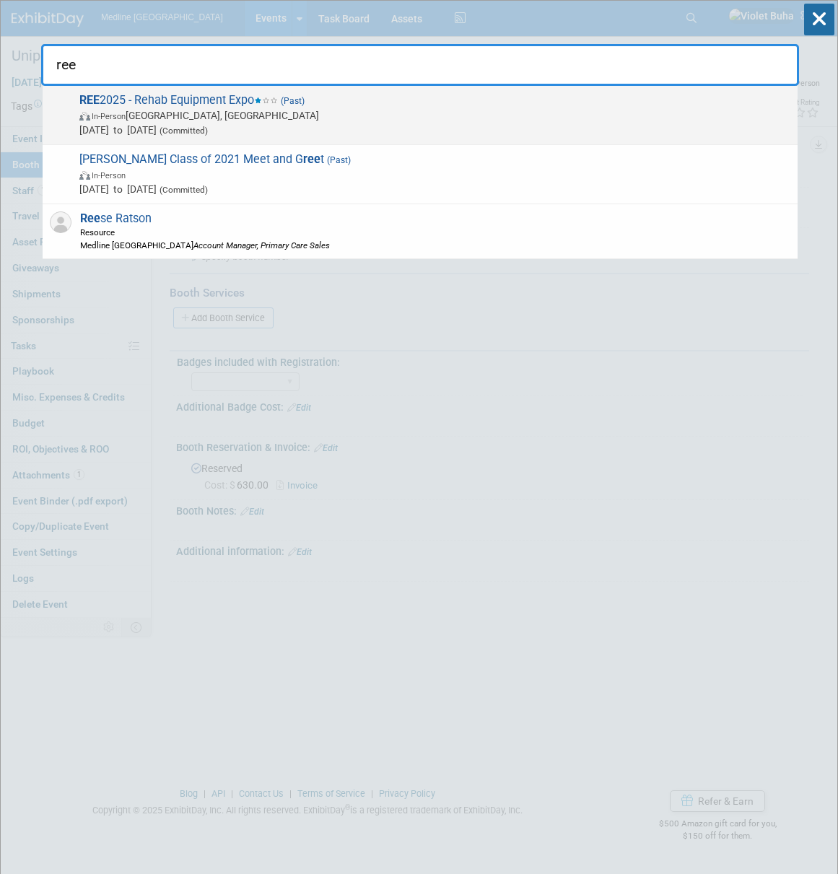
type input "ree"
click at [212, 103] on span "REE 2025 - Rehab Equipment Expo (Past) In-Person [GEOGRAPHIC_DATA], [GEOGRAPHIC…" at bounding box center [432, 115] width 715 height 44
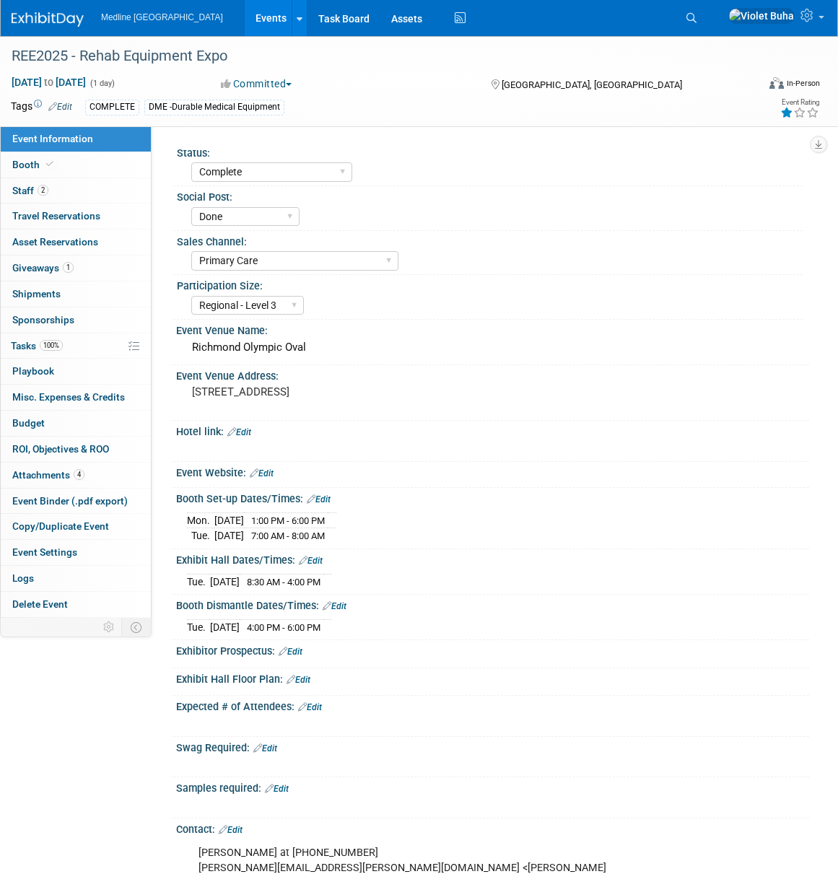
select select "Complete"
select select "Done"
select select "Primary Care"
select select "Regional - Level 3"
click at [95, 170] on link "Booth" at bounding box center [76, 164] width 150 height 25
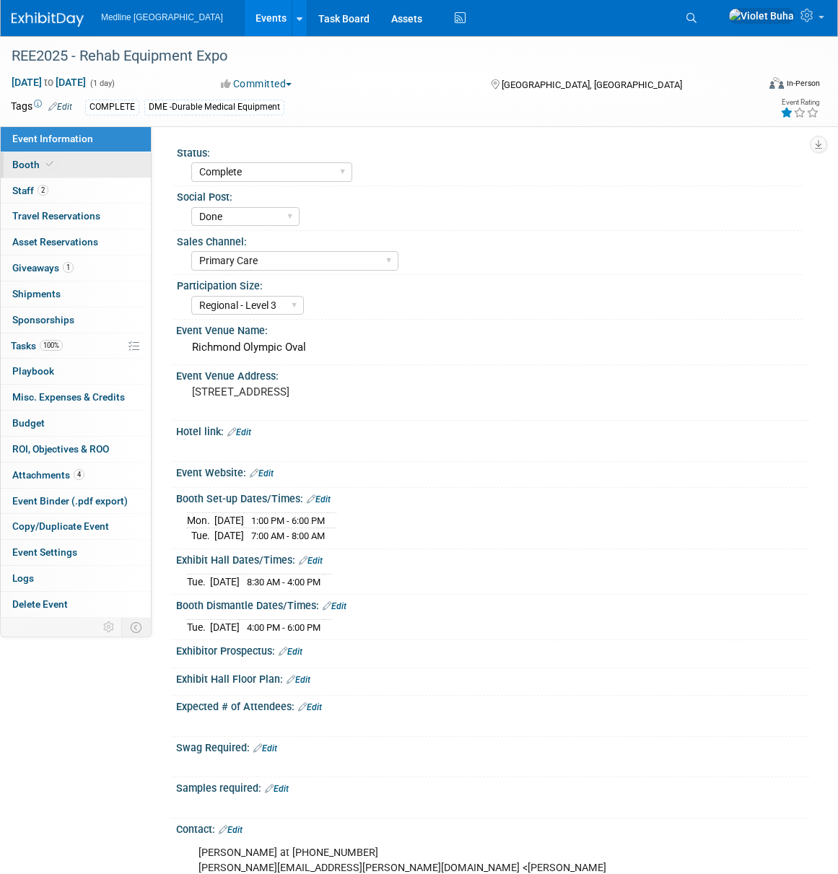
select select "2"
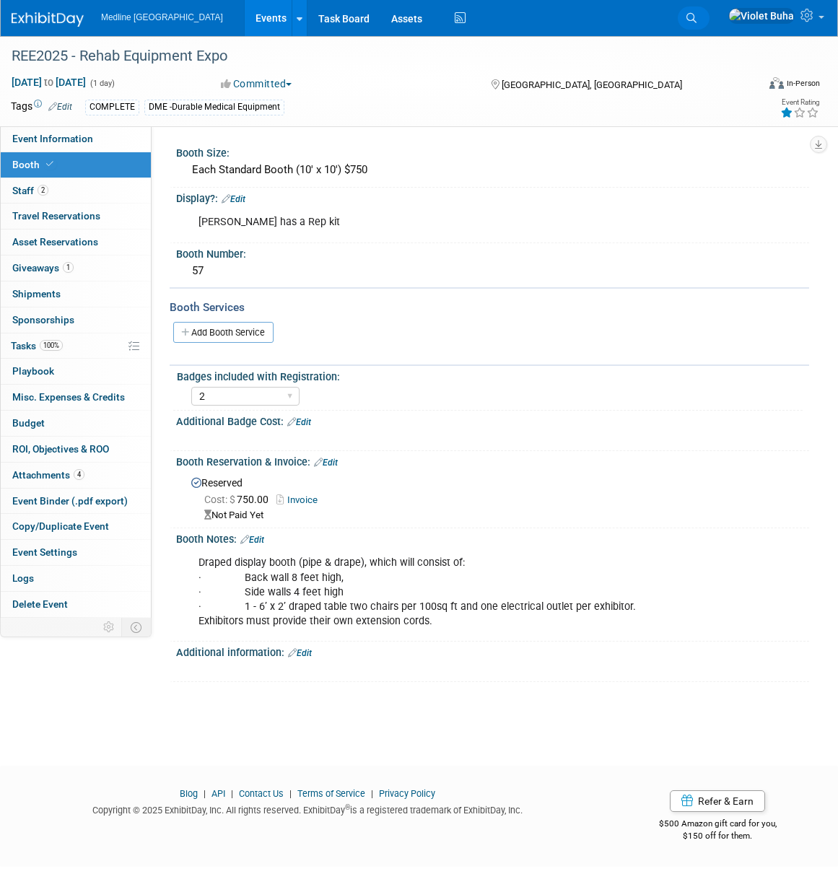
click at [710, 17] on link "Search" at bounding box center [694, 17] width 32 height 23
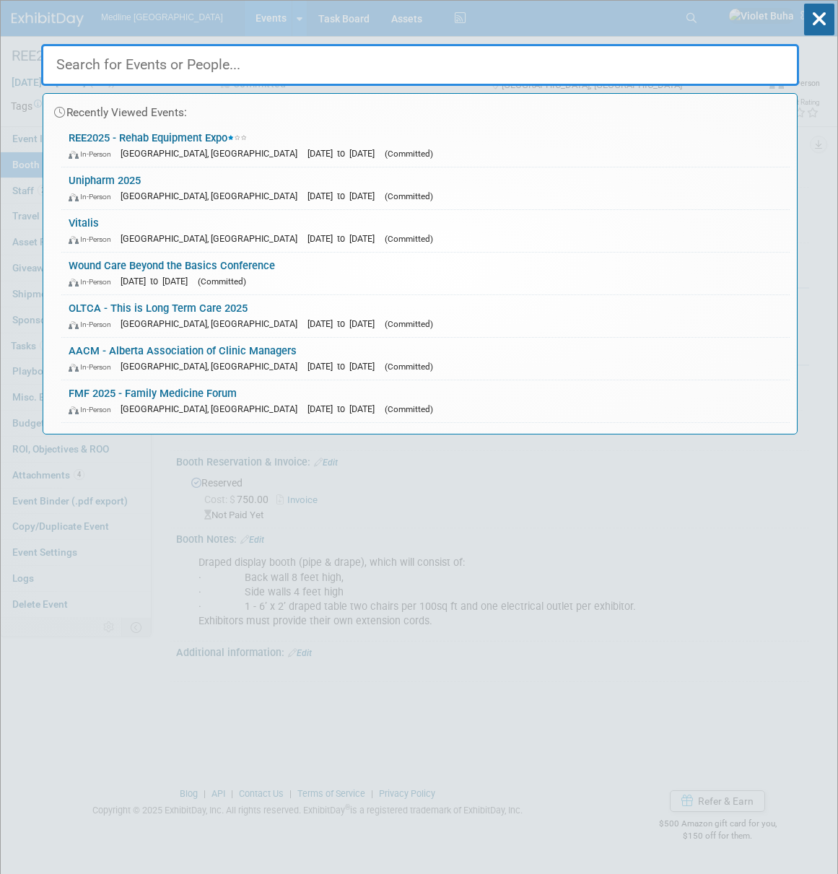
click at [555, 81] on input "text" at bounding box center [420, 65] width 758 height 42
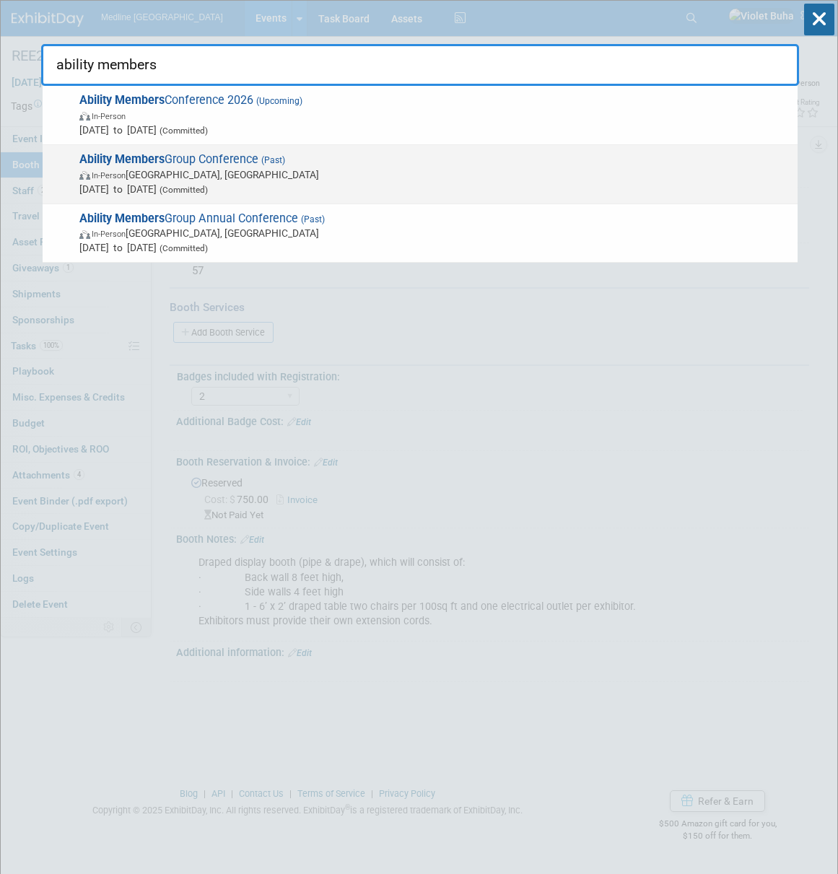
type input "ability members"
click at [302, 168] on span "In-Person [GEOGRAPHIC_DATA], [GEOGRAPHIC_DATA]" at bounding box center [434, 174] width 711 height 14
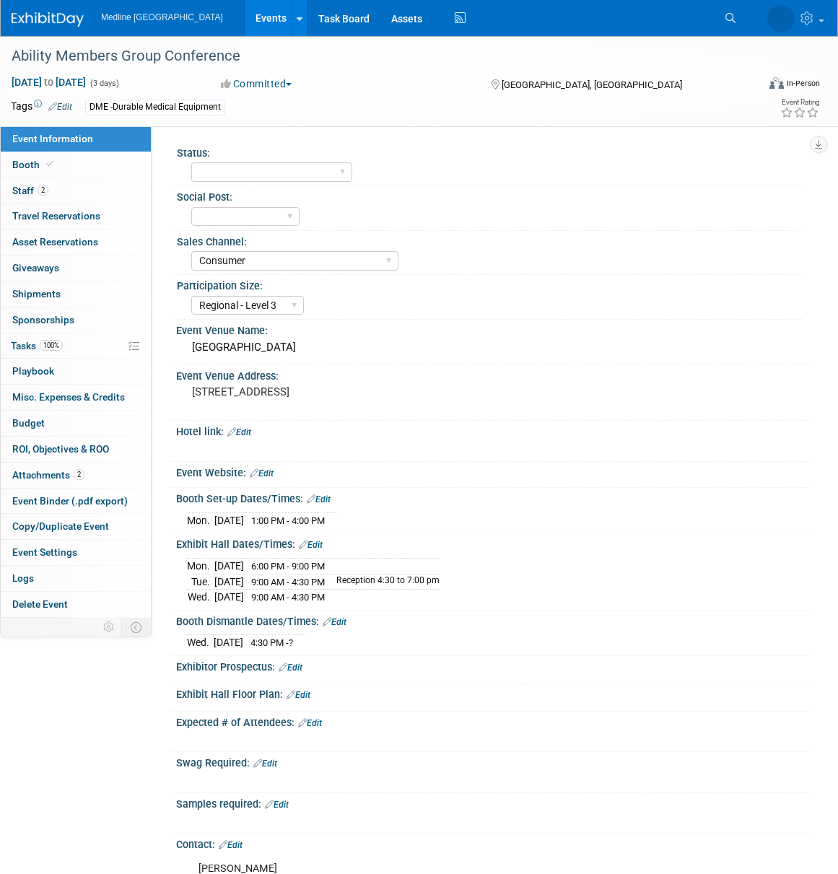
select select "Consumer"
select select "Regional - Level 3"
click at [94, 163] on link "Booth" at bounding box center [76, 164] width 150 height 25
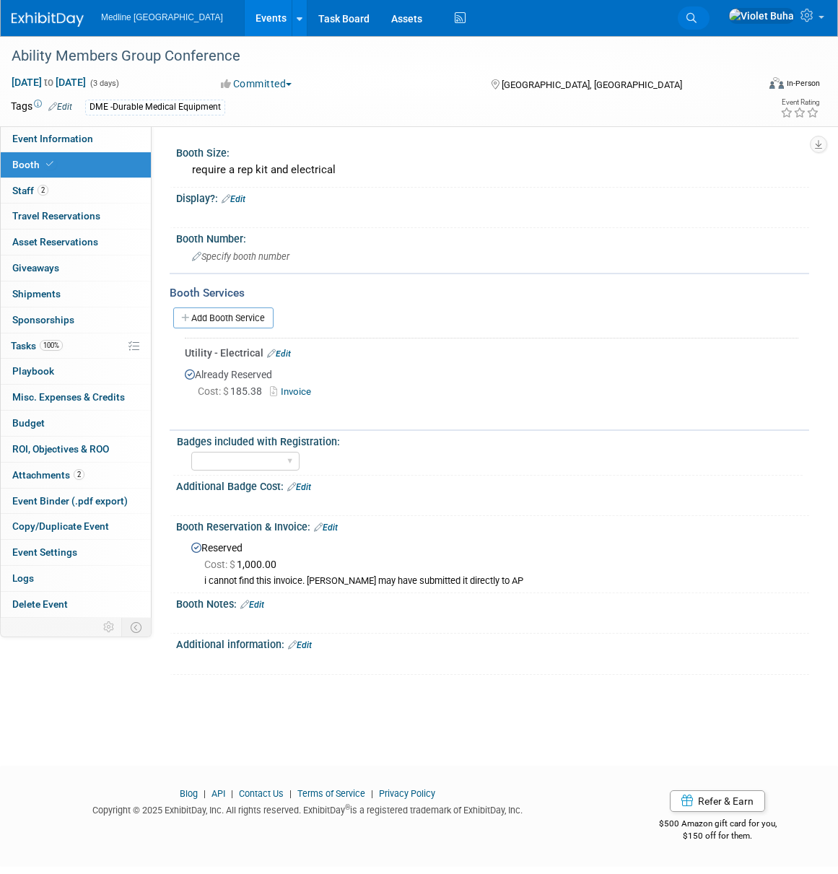
click at [697, 16] on icon at bounding box center [692, 18] width 10 height 10
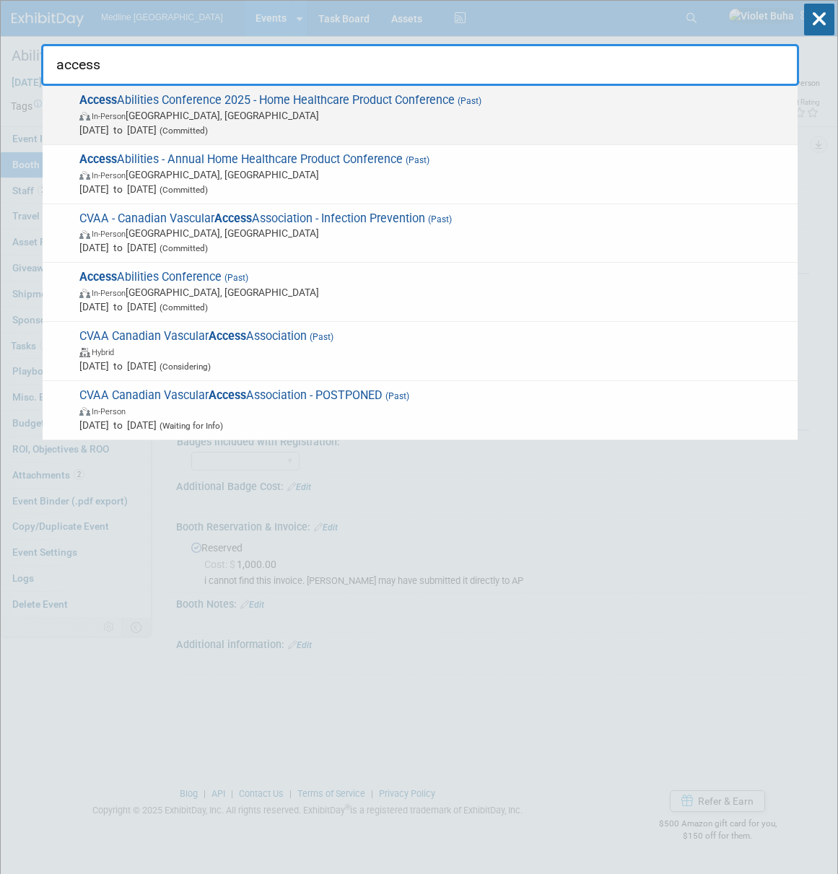
type input "access"
click at [290, 110] on span "In-Person Oakville, Canada" at bounding box center [434, 115] width 711 height 14
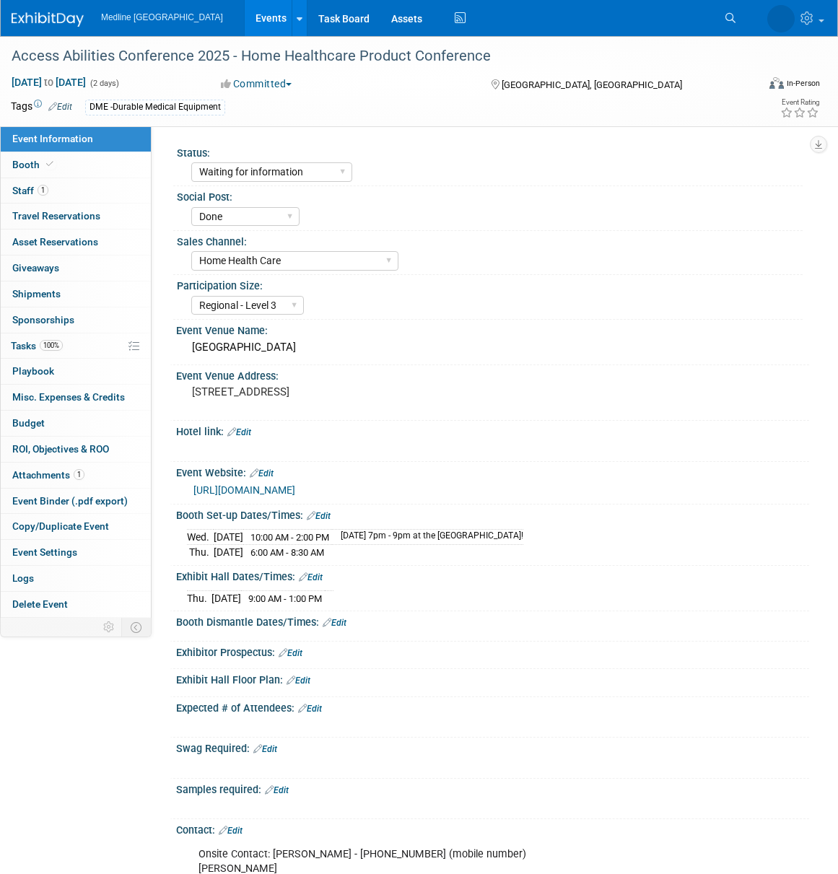
select select "Waiting for information"
select select "Done"
select select "Home Health Care"
select select "Regional - Level 3"
click at [106, 165] on link "Booth" at bounding box center [76, 164] width 150 height 25
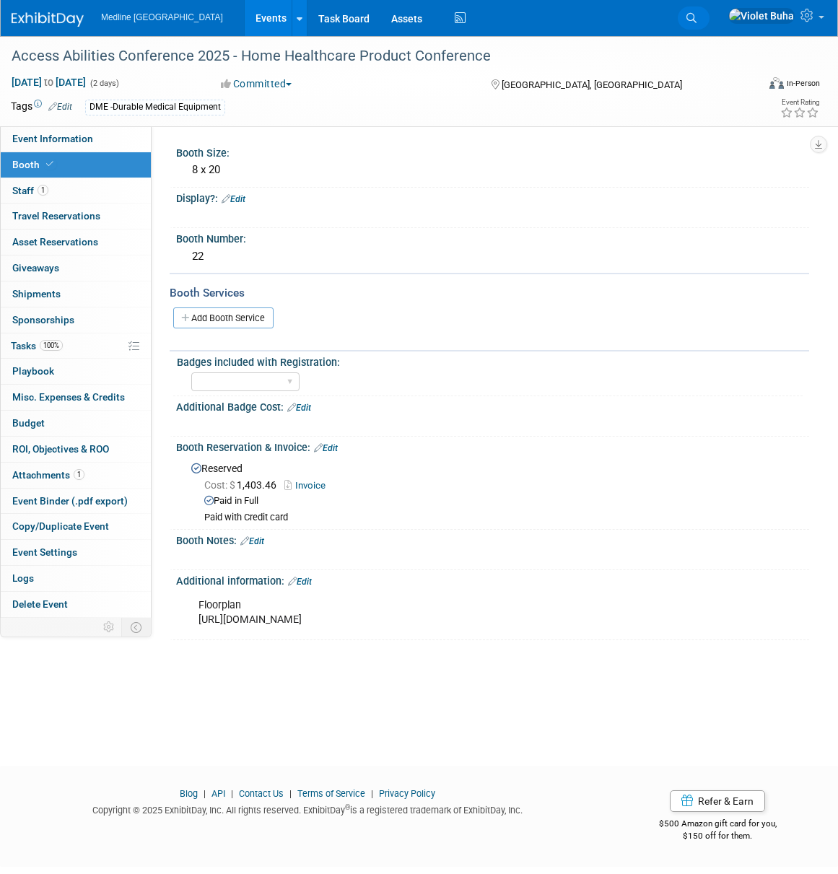
click at [697, 17] on icon at bounding box center [692, 18] width 10 height 10
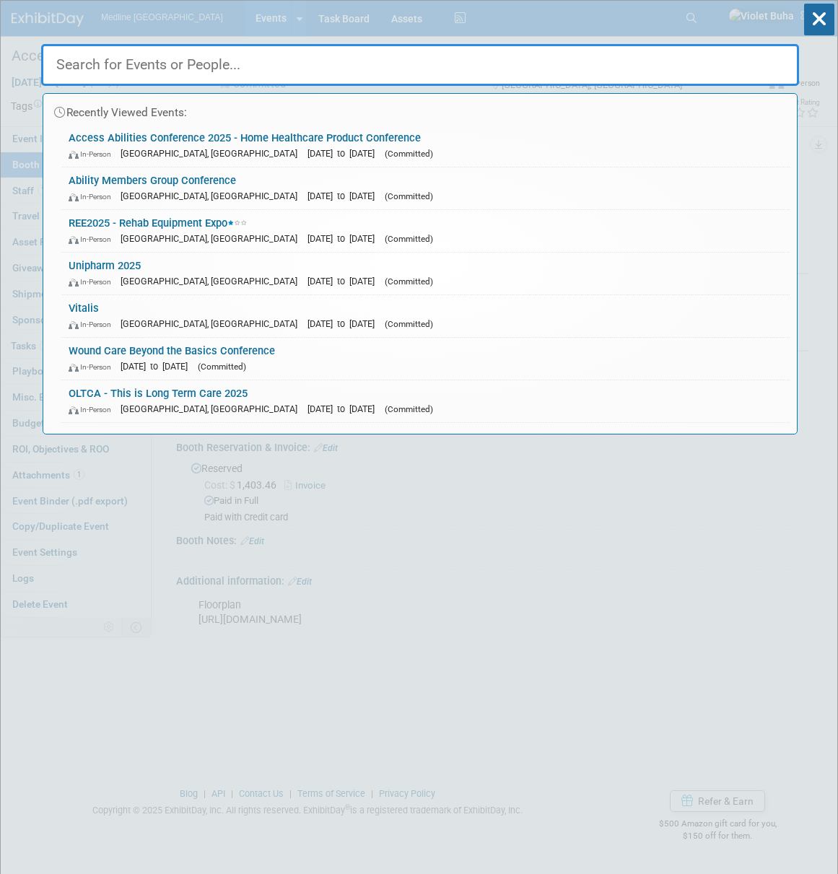
click at [642, 64] on input "text" at bounding box center [420, 65] width 758 height 42
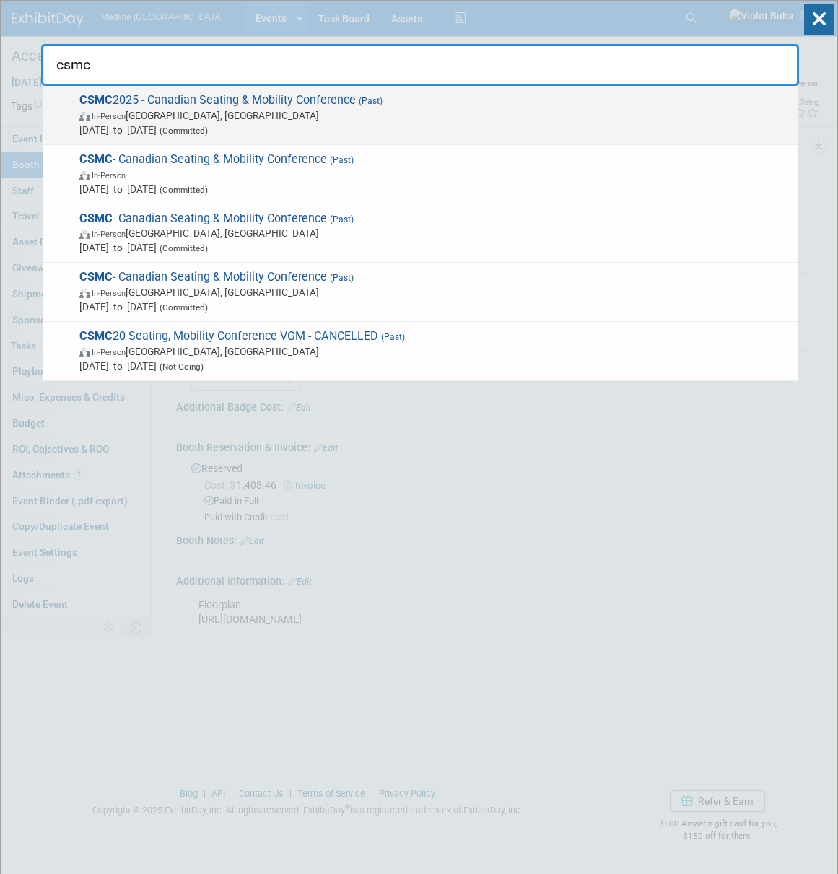
type input "csmc"
click at [354, 114] on span "In-Person Toronto, Canada" at bounding box center [434, 115] width 711 height 14
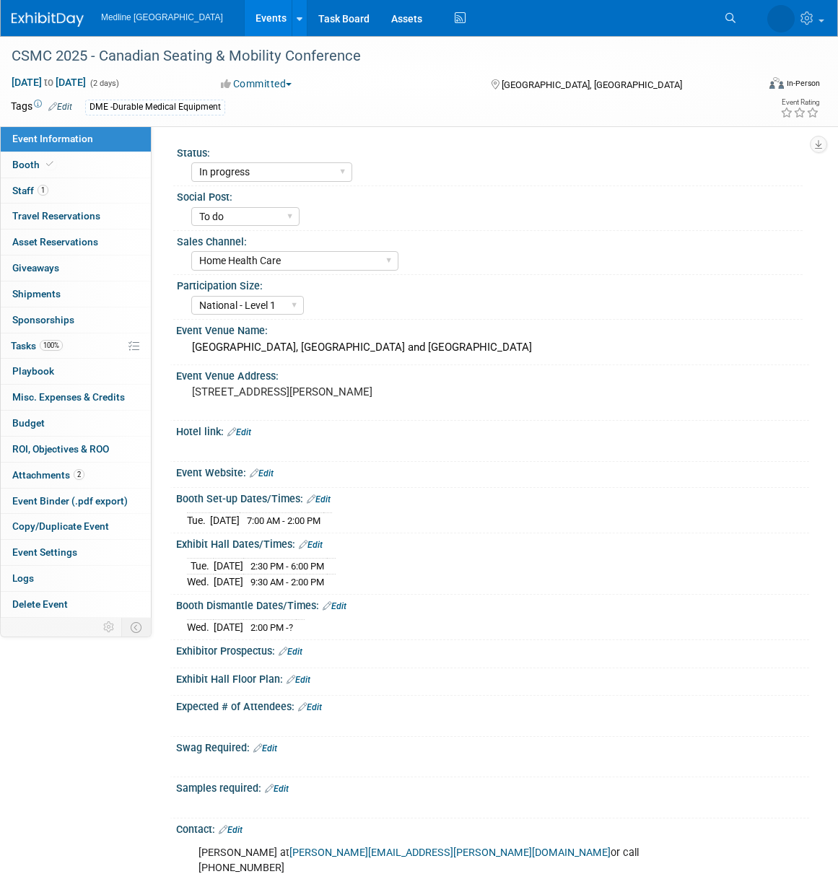
select select "In progress"
select select "To do"
select select "Home Health Care"
select select "National - Level 1"
click at [84, 157] on link "Booth" at bounding box center [76, 164] width 150 height 25
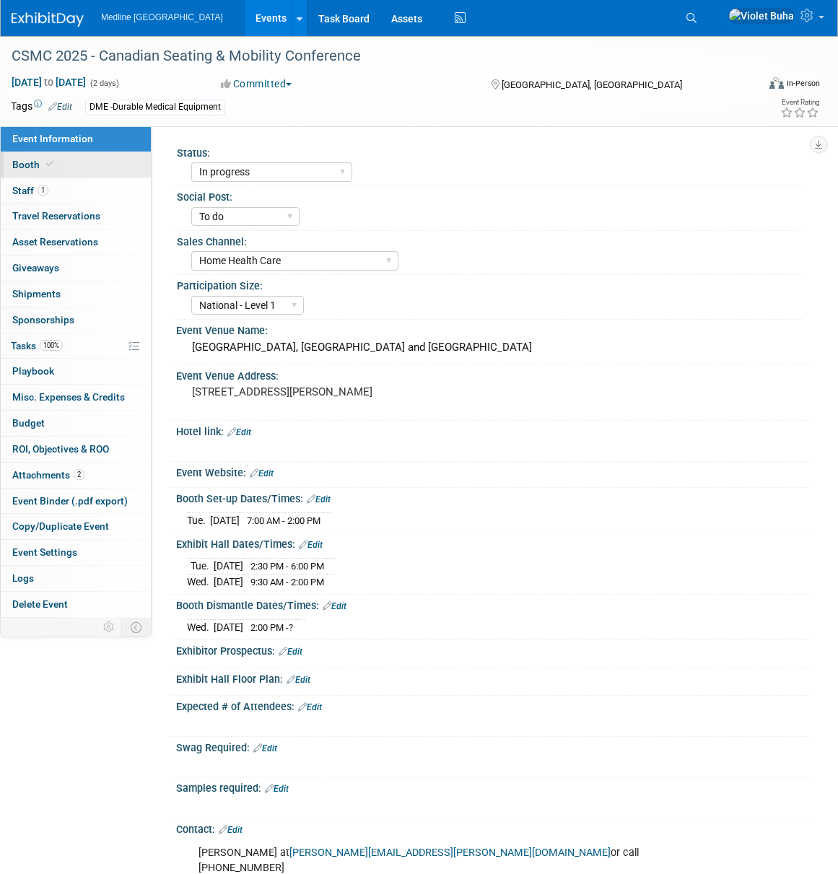
select select "4"
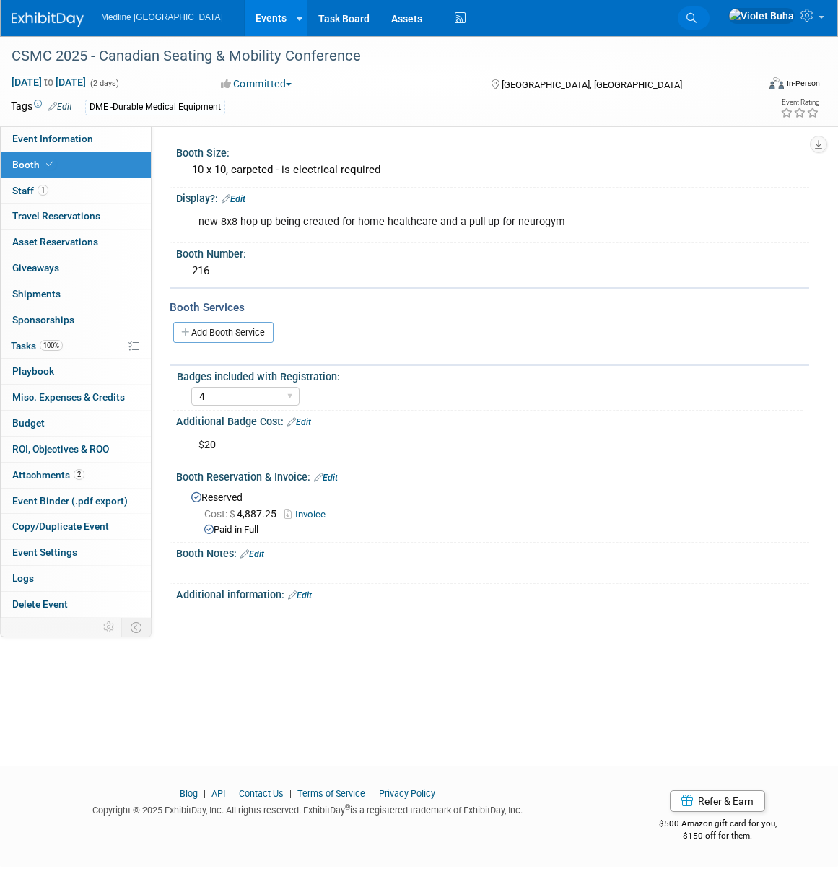
click at [697, 18] on icon at bounding box center [692, 18] width 10 height 10
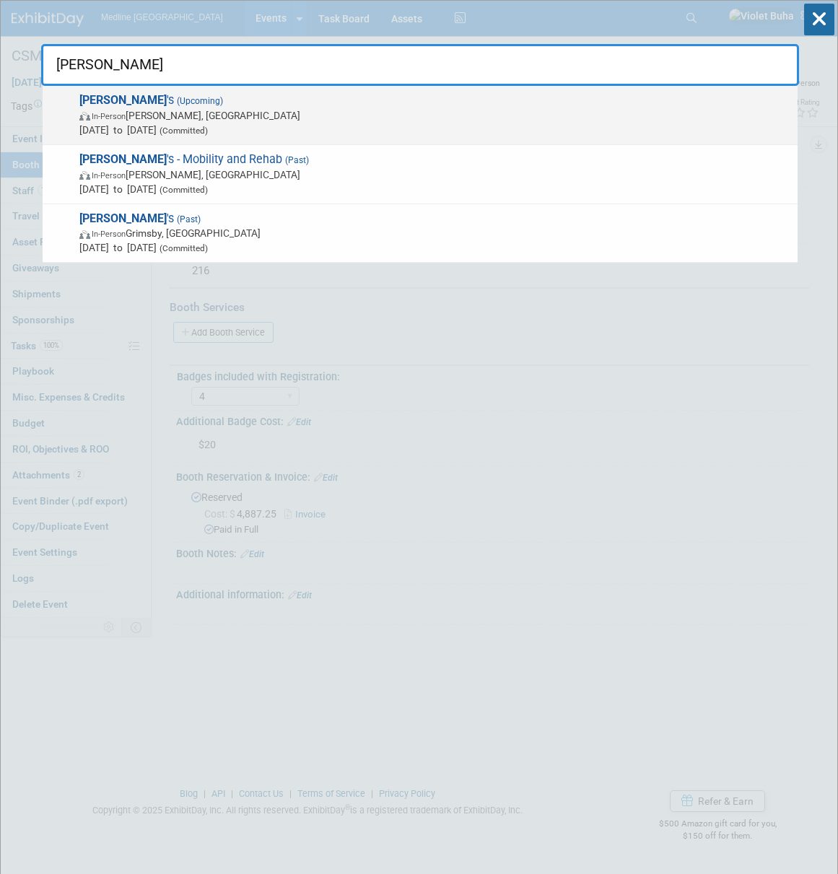
type input "[PERSON_NAME]"
click at [181, 115] on span "In-Person [PERSON_NAME], [GEOGRAPHIC_DATA]" at bounding box center [434, 115] width 711 height 14
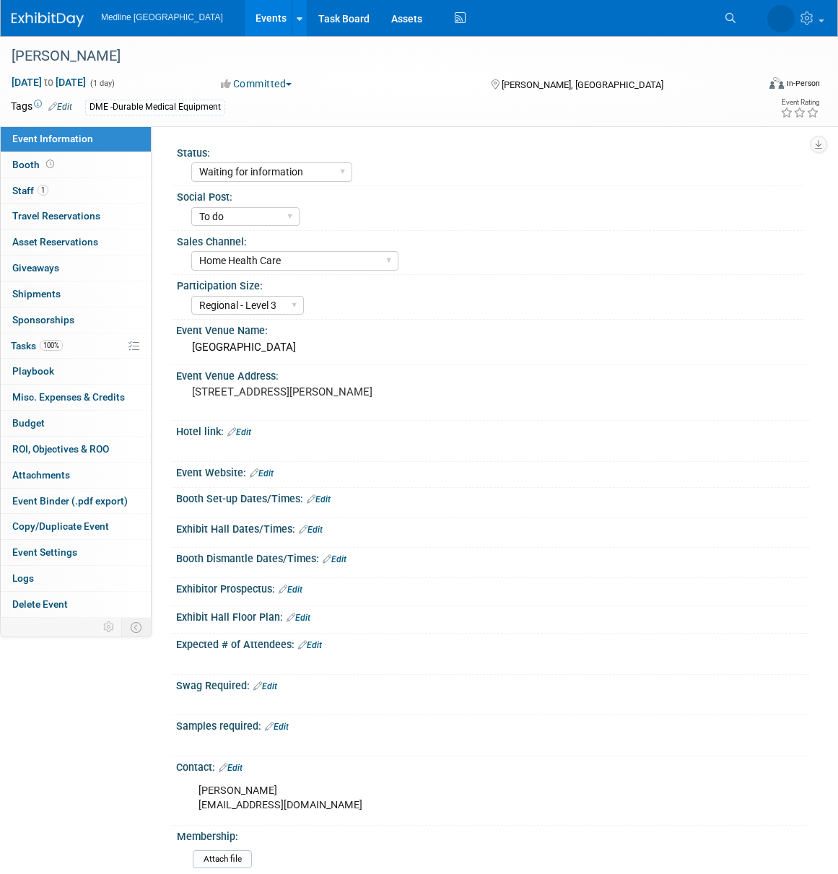
select select "Waiting for information"
select select "To do"
select select "Home Health Care"
select select "Regional - Level 3"
click at [60, 168] on link "Booth" at bounding box center [76, 164] width 150 height 25
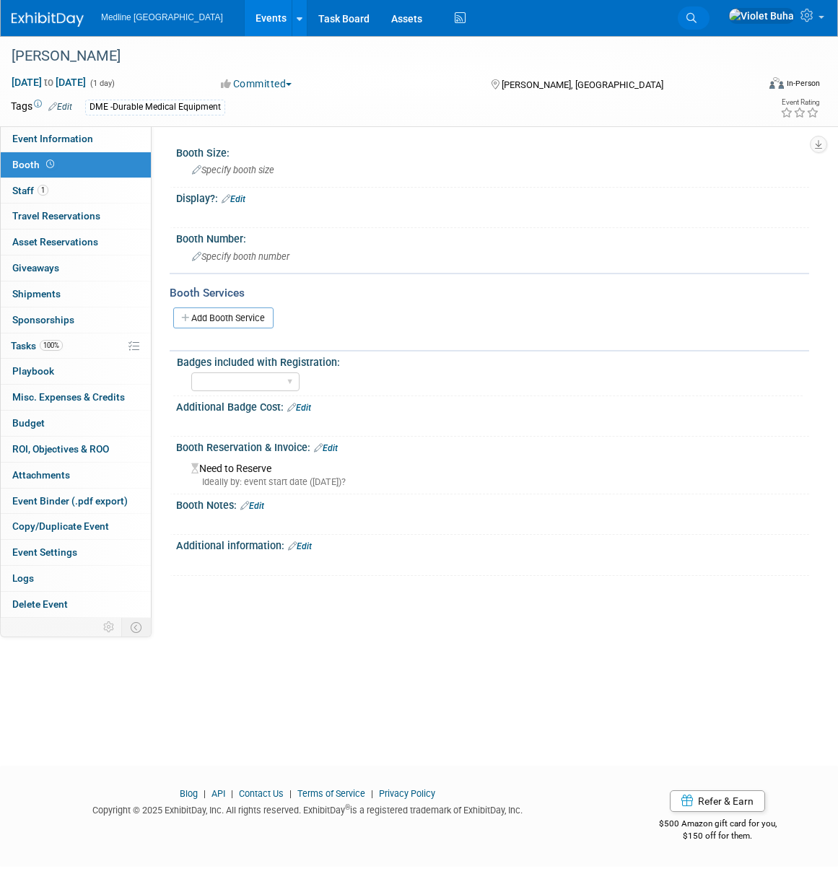
click at [697, 15] on icon at bounding box center [692, 18] width 10 height 10
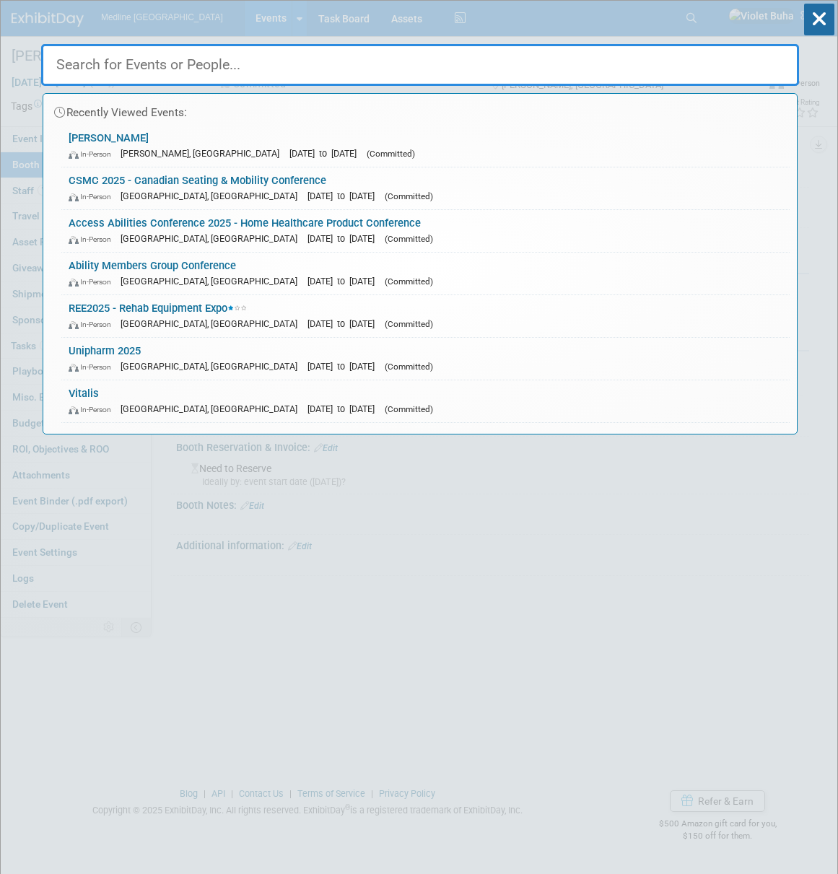
click at [450, 81] on input "text" at bounding box center [420, 65] width 758 height 42
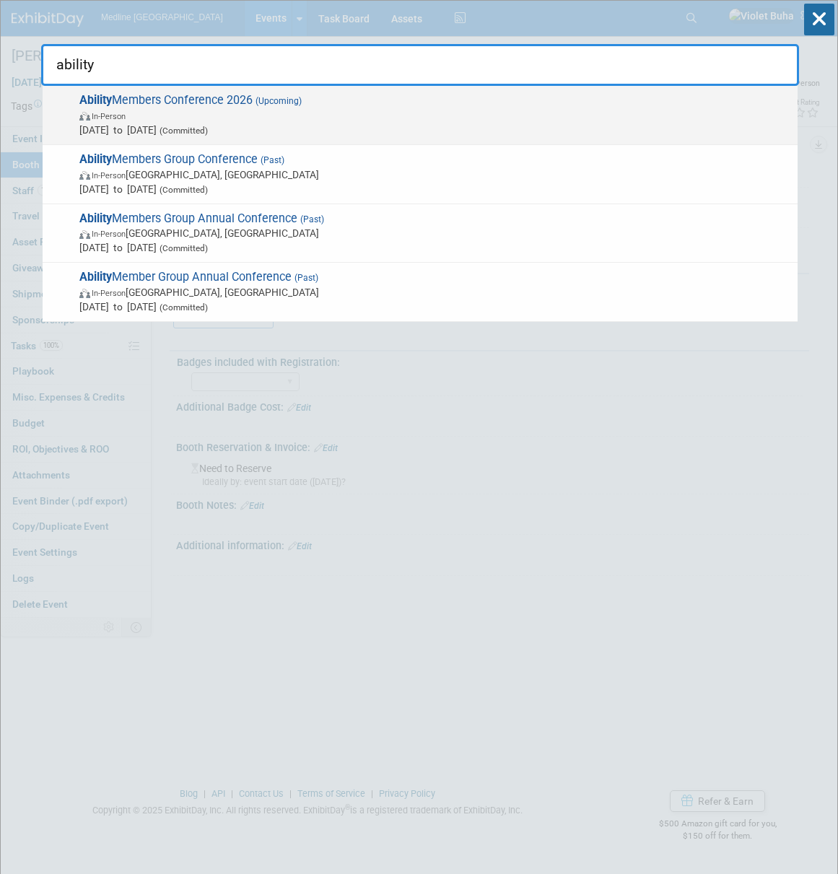
type input "ability"
click at [237, 122] on span "In-Person" at bounding box center [434, 115] width 711 height 14
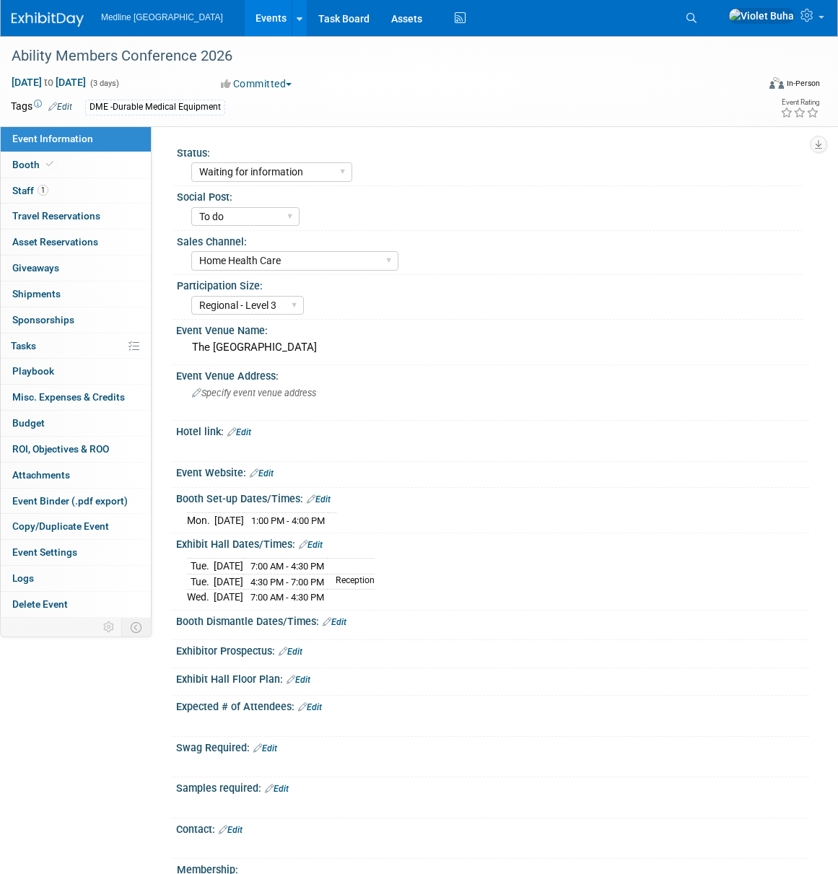
select select "Waiting for information"
select select "To do"
select select "Home Health Care"
select select "Regional - Level 3"
click at [84, 170] on link "Booth" at bounding box center [76, 164] width 150 height 25
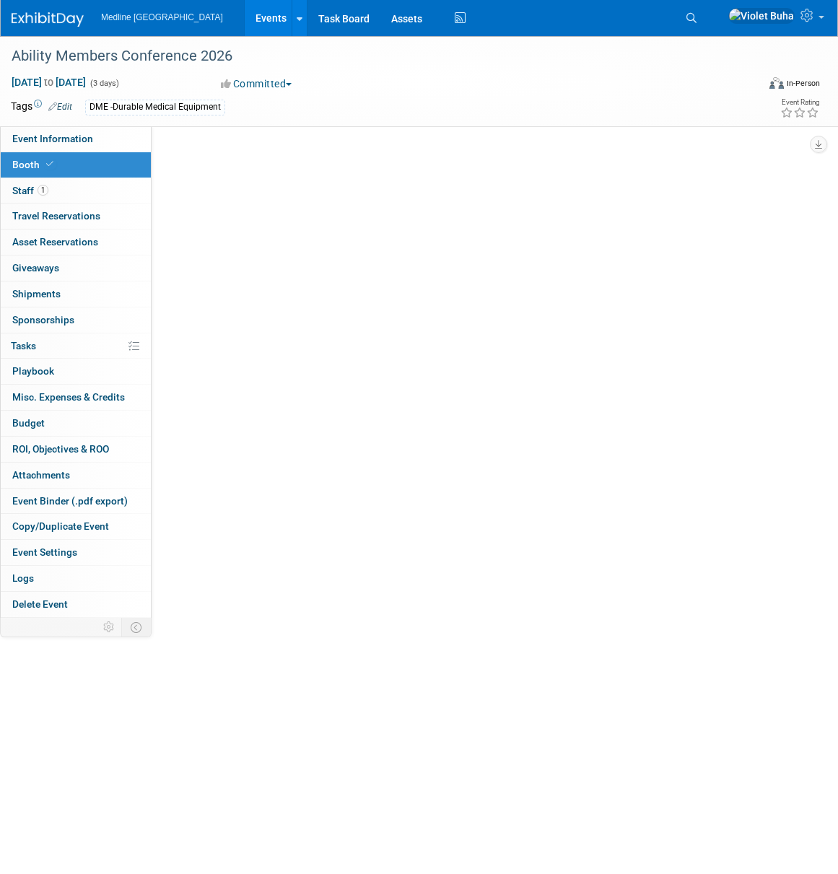
select select "2"
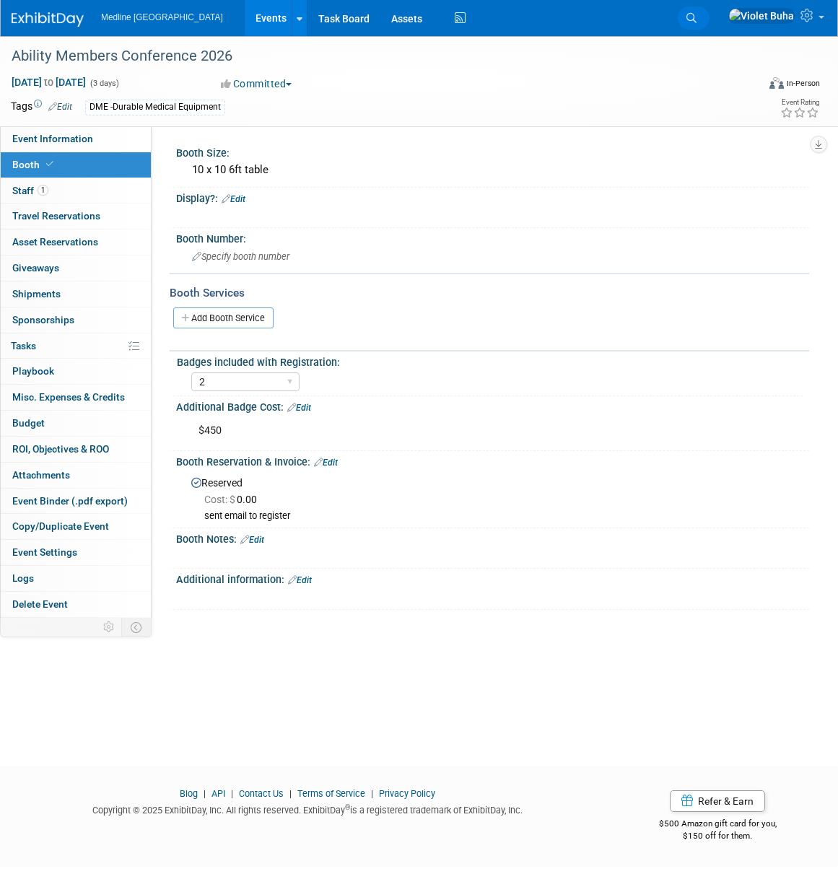
click at [697, 17] on icon at bounding box center [692, 18] width 10 height 10
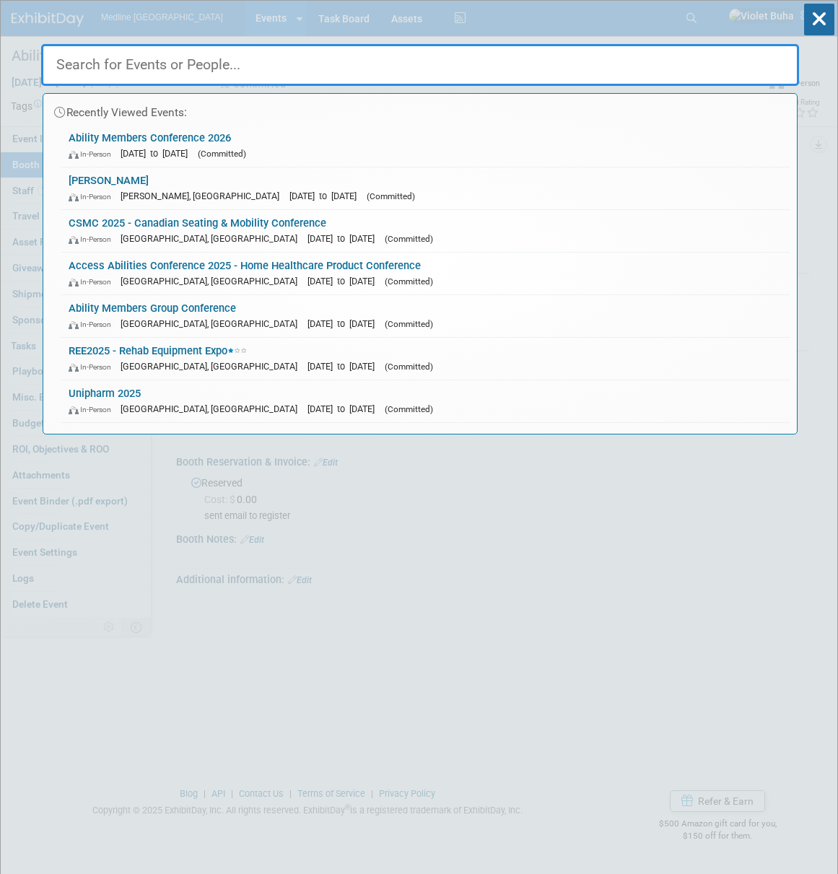
click at [461, 66] on input "text" at bounding box center [420, 65] width 758 height 42
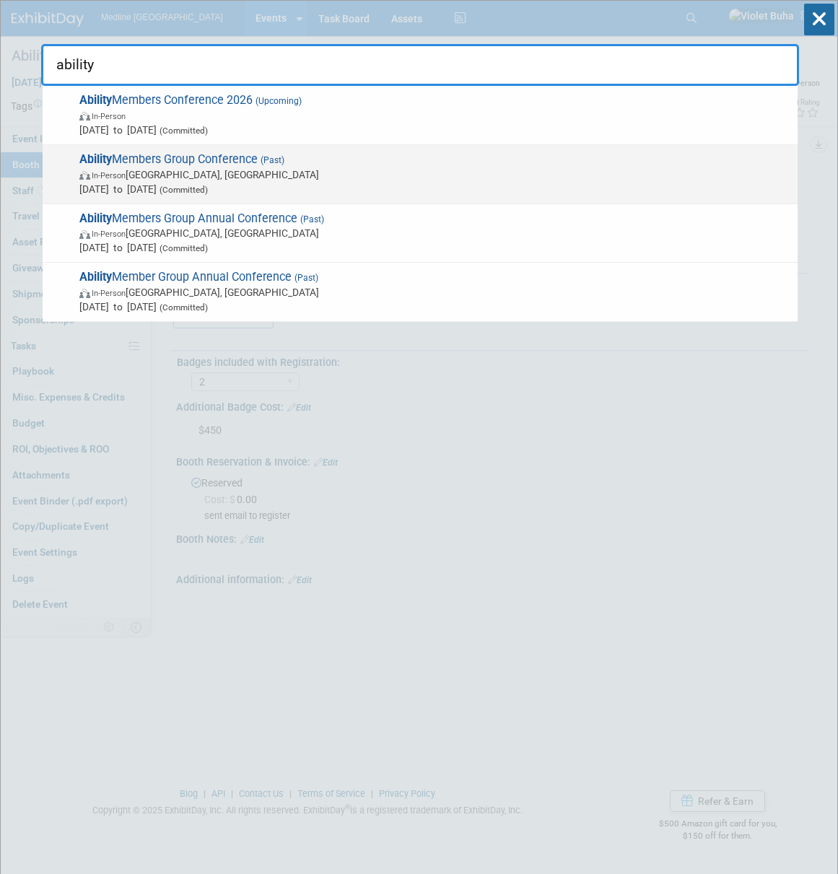
type input "ability"
click at [263, 167] on span "In-Person Vancouver, Canada" at bounding box center [434, 174] width 711 height 14
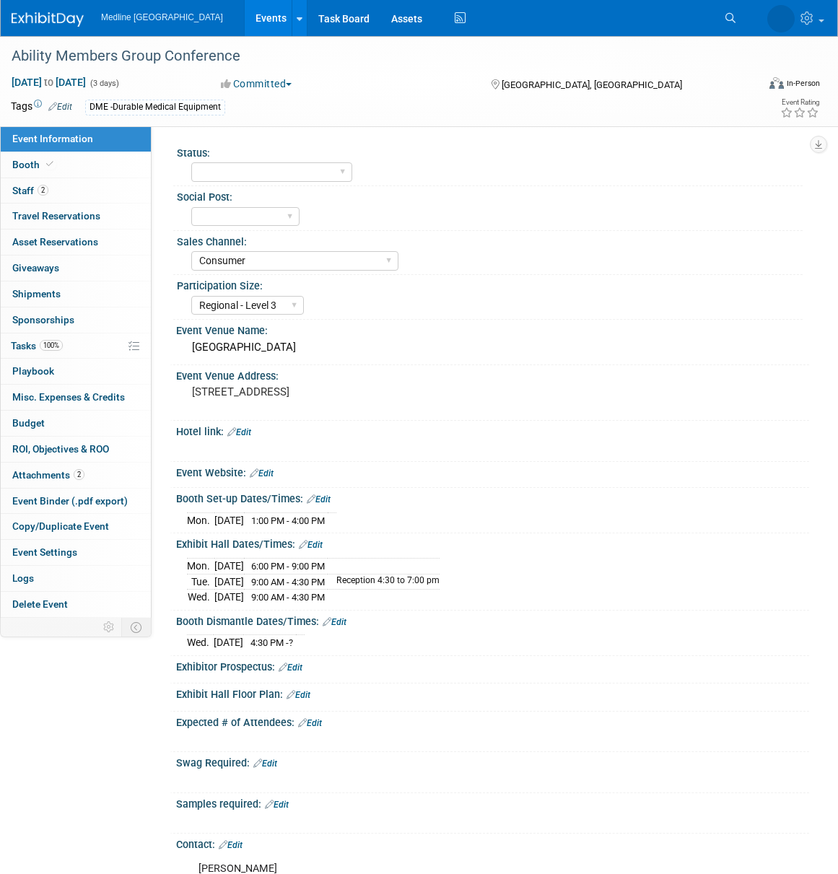
select select "Consumer"
select select "Regional - Level 3"
click at [97, 160] on link "Booth" at bounding box center [76, 164] width 150 height 25
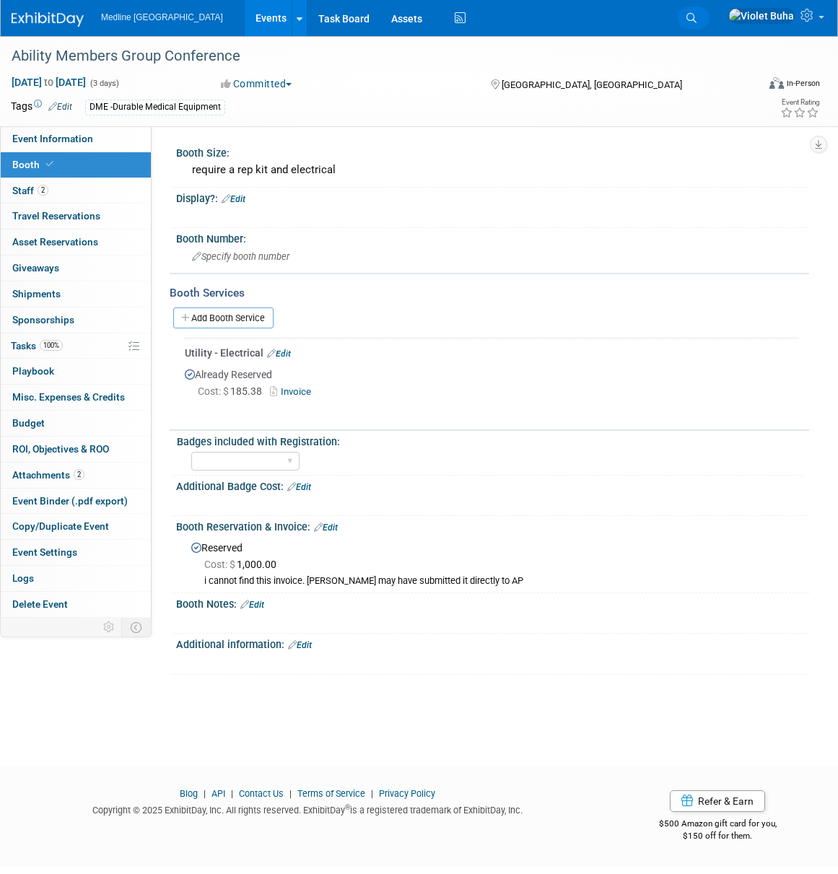
click at [697, 17] on icon at bounding box center [692, 18] width 10 height 10
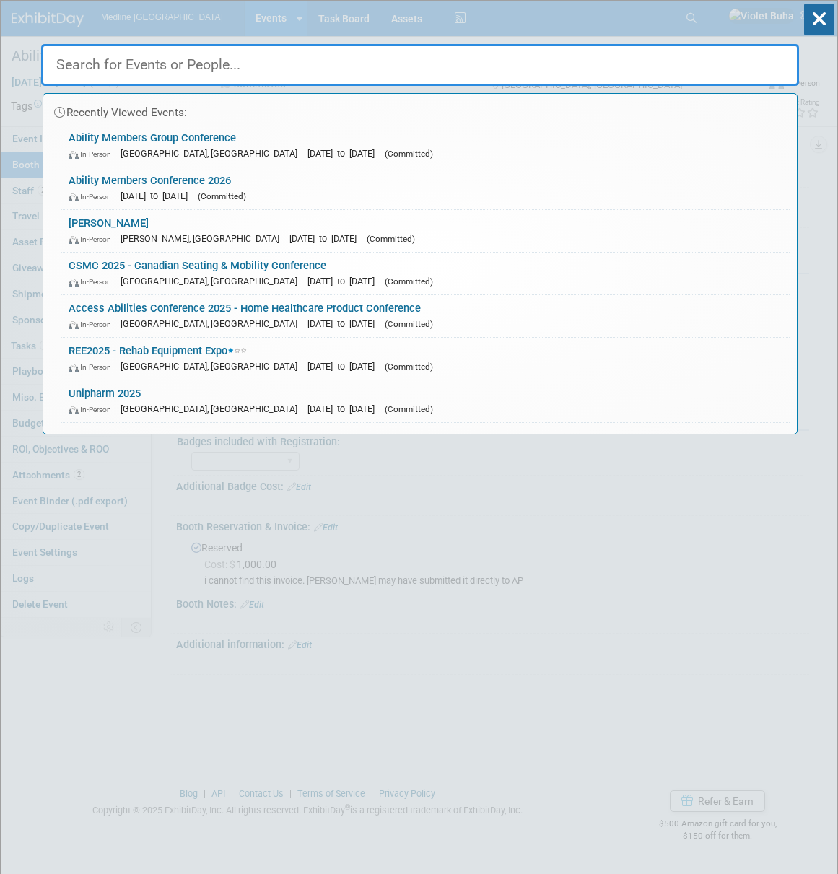
click at [505, 65] on input "text" at bounding box center [420, 65] width 758 height 42
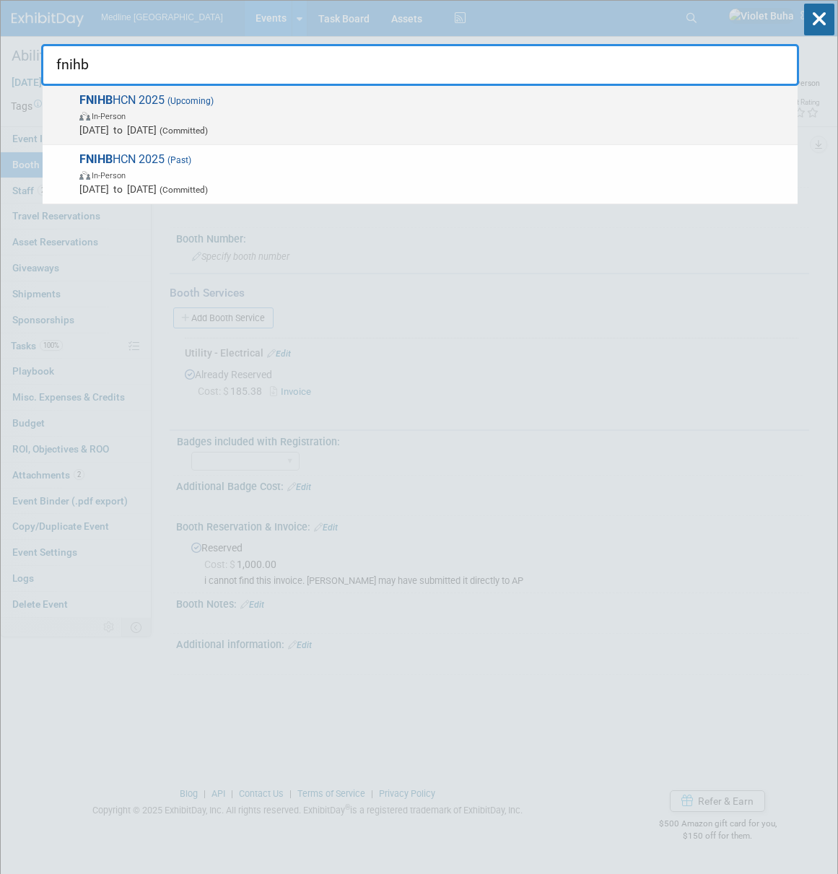
type input "fnihb"
click at [204, 113] on span "In-Person" at bounding box center [434, 115] width 711 height 14
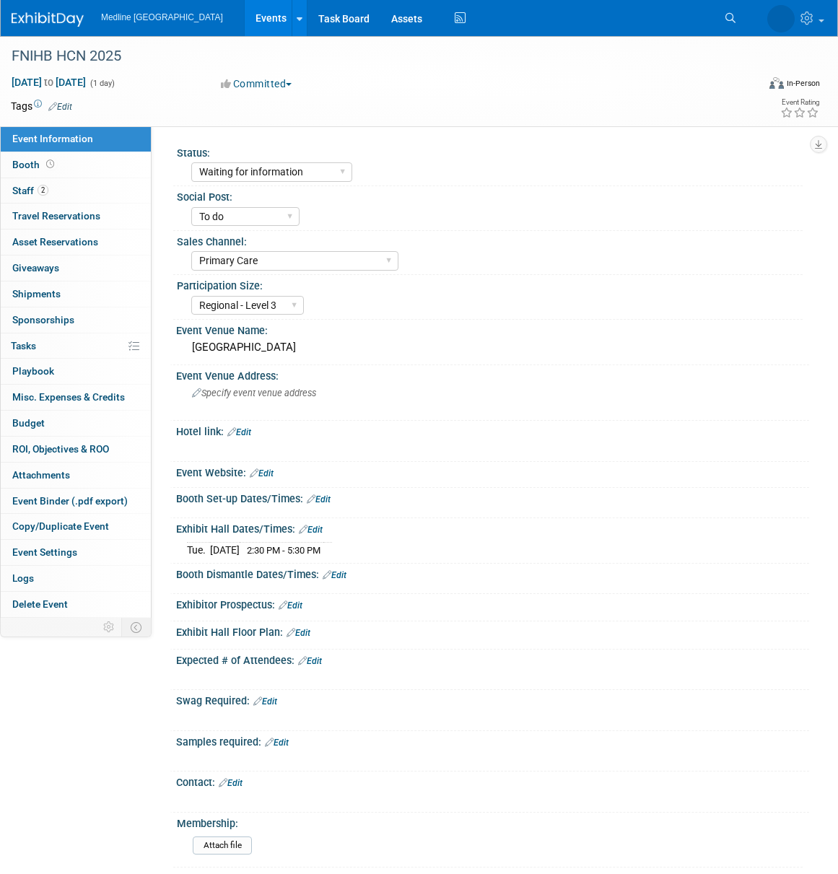
select select "Waiting for information"
select select "To do"
select select "Primary Care"
select select "Regional - Level 3"
click at [97, 165] on link "Booth" at bounding box center [76, 164] width 150 height 25
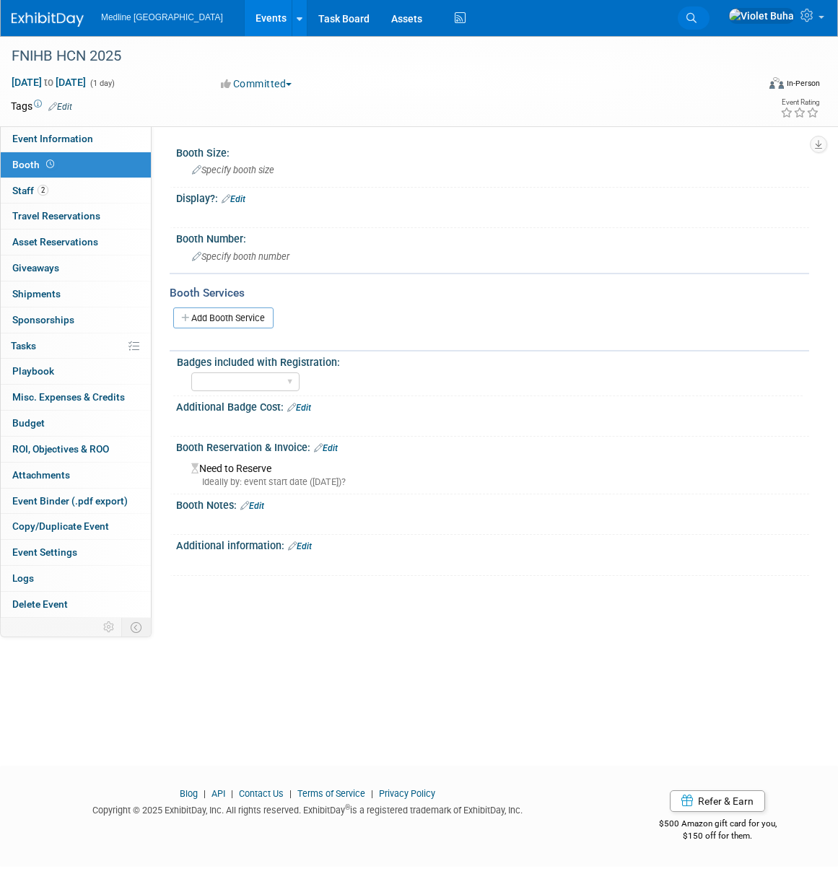
click at [697, 15] on icon at bounding box center [692, 18] width 10 height 10
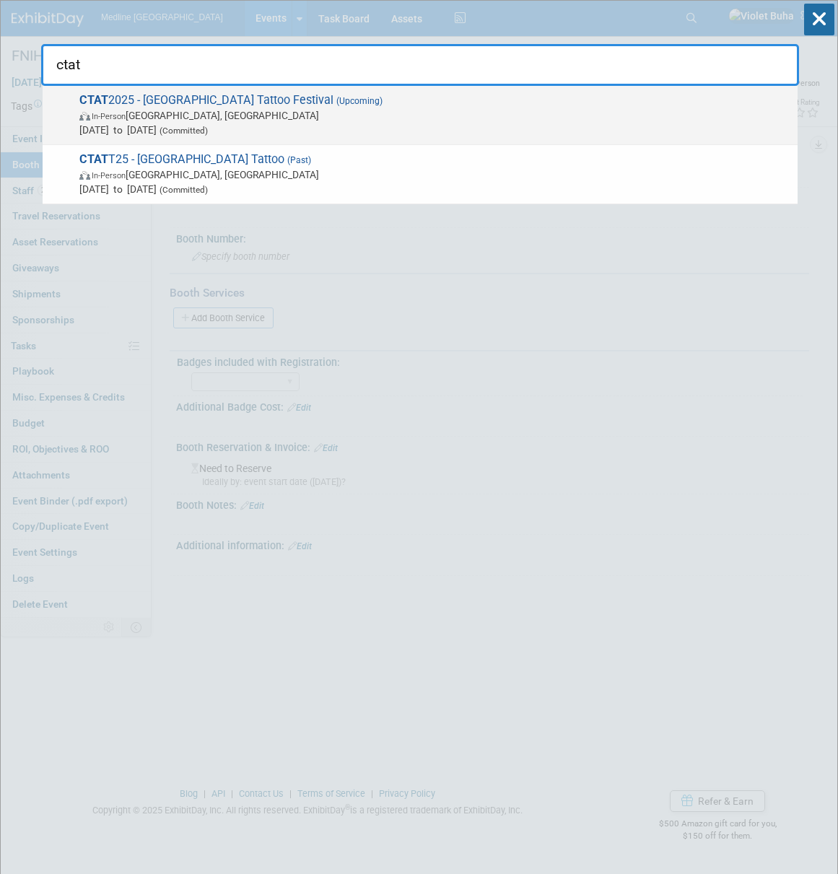
type input "ctat"
click at [240, 104] on span "CTAT 2025 - [GEOGRAPHIC_DATA] Tattoo Festival (Upcoming) In-Person [GEOGRAPHIC_…" at bounding box center [432, 115] width 715 height 44
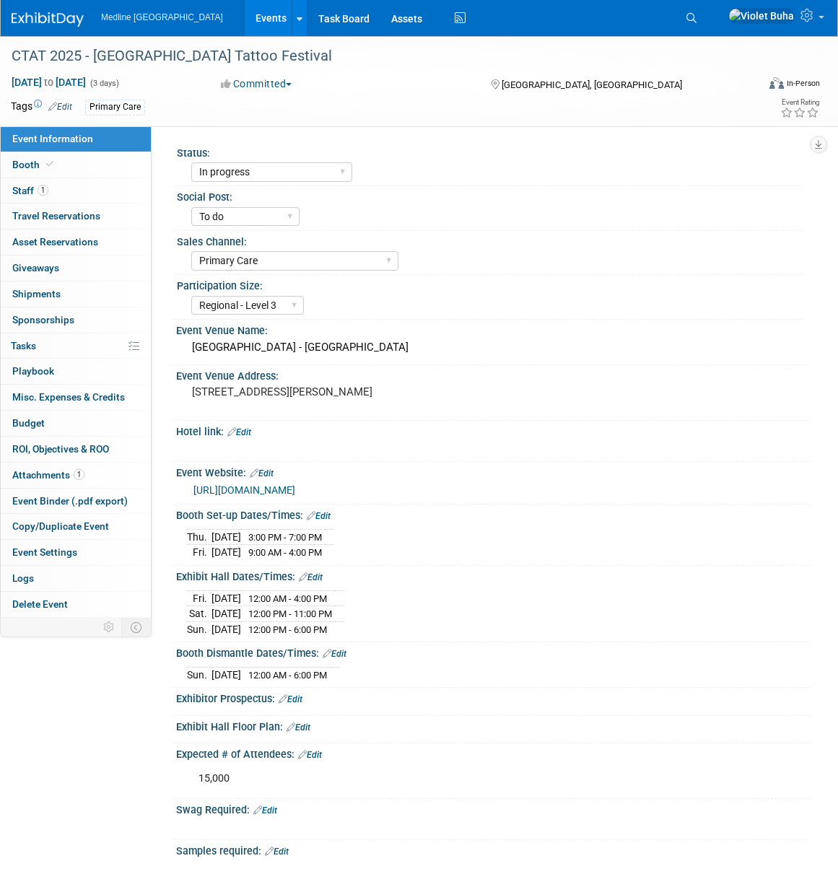
select select "In progress"
select select "To do"
select select "Primary Care"
select select "Regional - Level 3"
click at [89, 164] on link "Booth" at bounding box center [76, 164] width 150 height 25
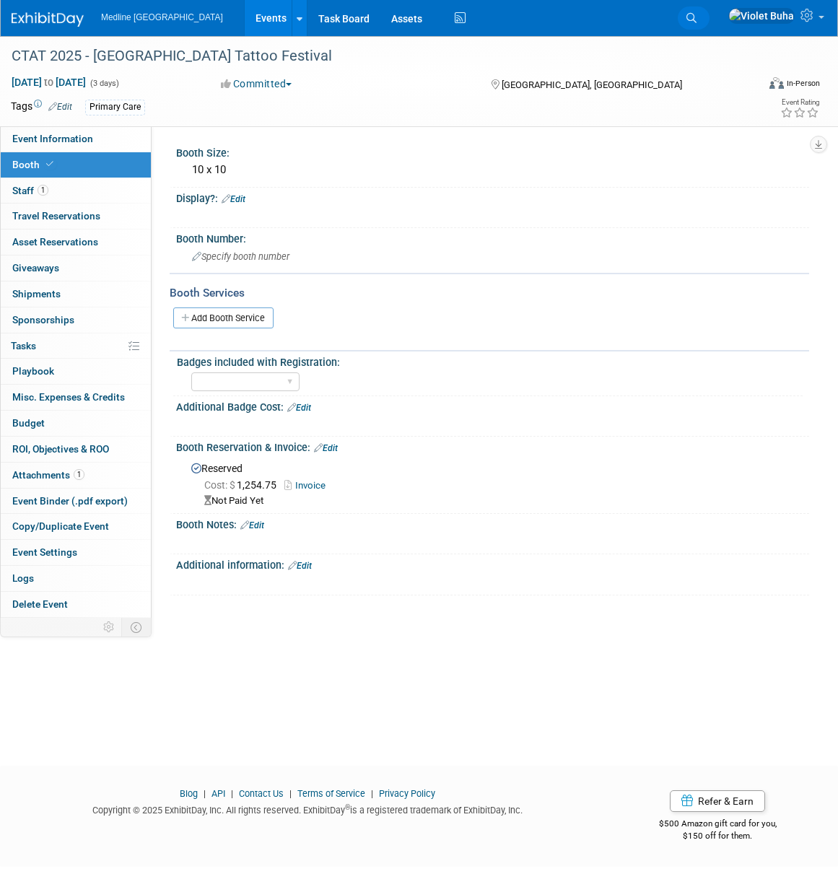
click at [697, 17] on icon at bounding box center [692, 18] width 10 height 10
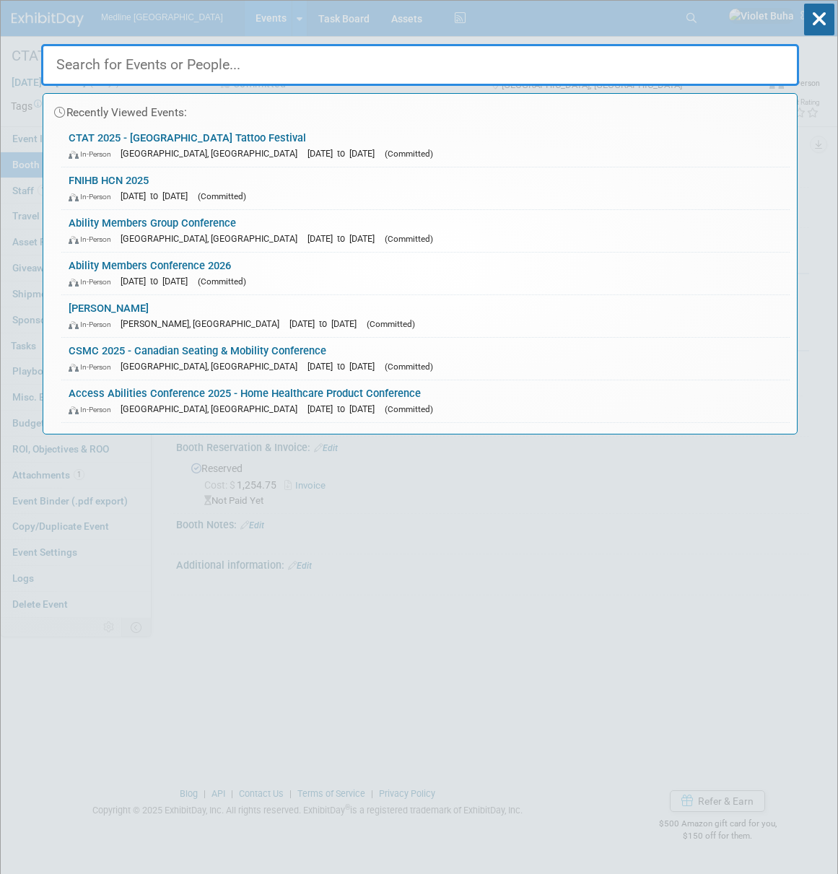
click at [487, 61] on input "text" at bounding box center [420, 65] width 758 height 42
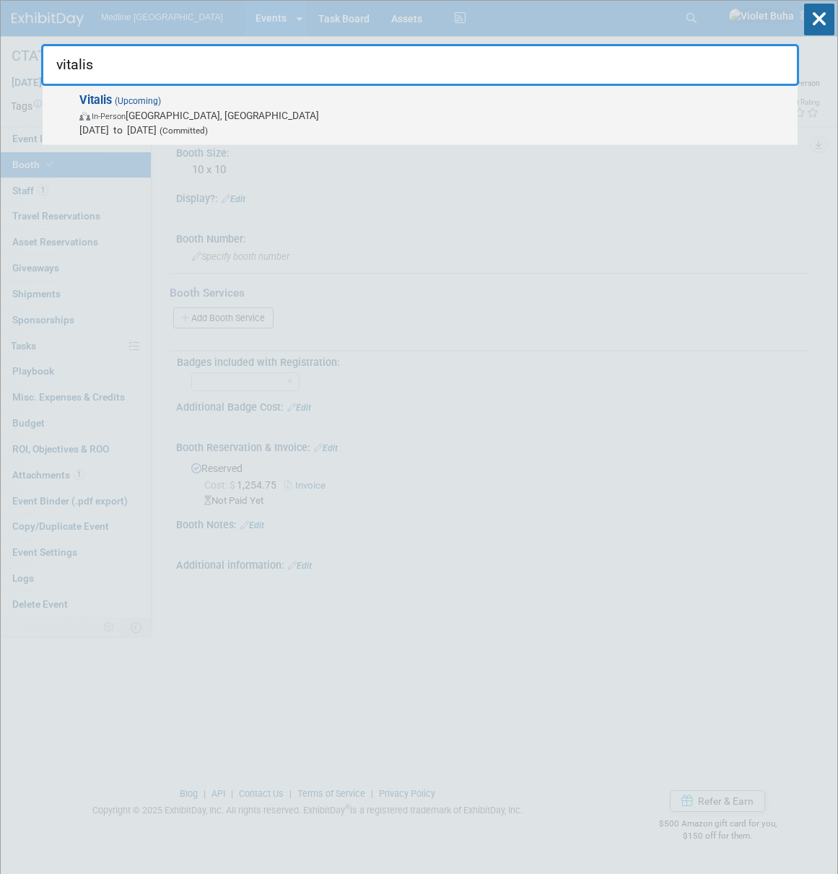
type input "vitalis"
click at [176, 108] on span "In-Person [GEOGRAPHIC_DATA], [GEOGRAPHIC_DATA]" at bounding box center [434, 115] width 711 height 14
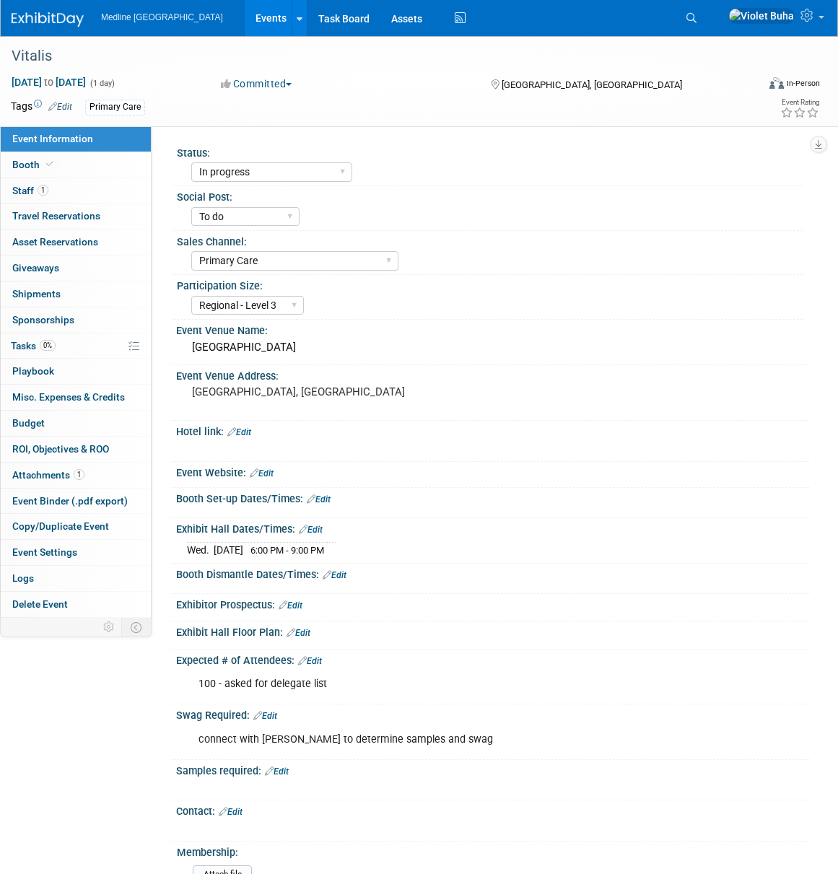
select select "In progress"
select select "To do"
select select "Primary Care"
select select "Regional - Level 3"
click at [100, 160] on link "Booth" at bounding box center [76, 164] width 150 height 25
